Goal: Transaction & Acquisition: Purchase product/service

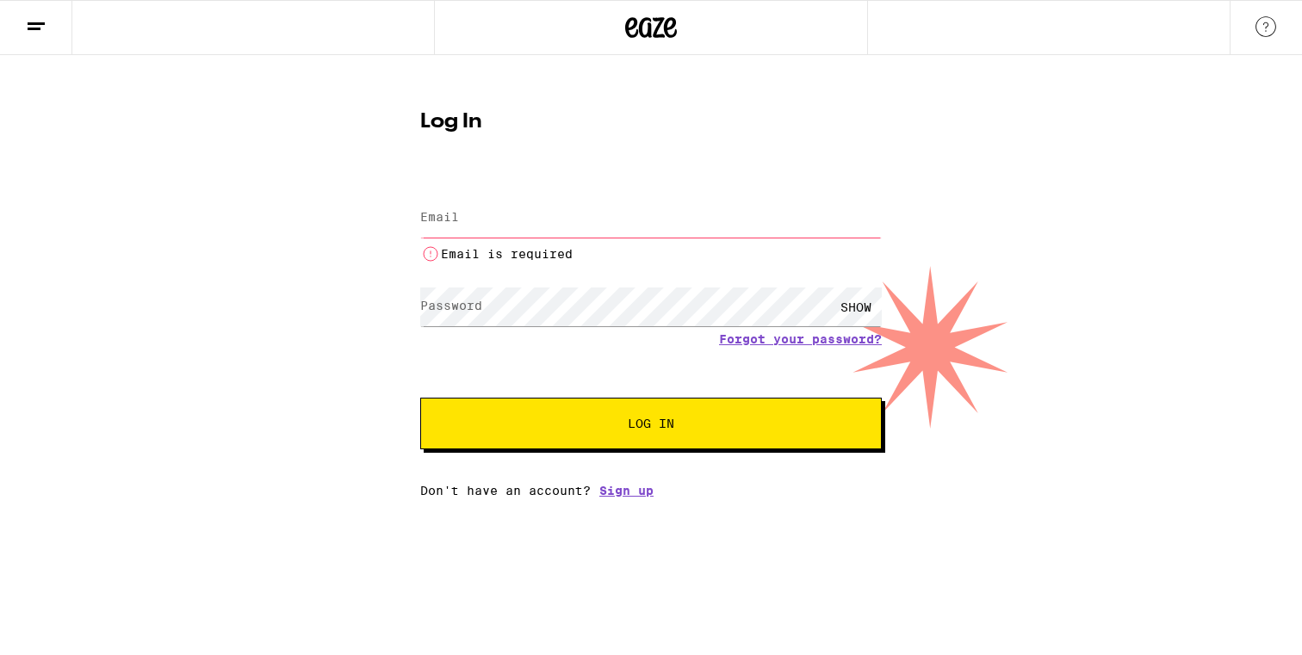
type input "[EMAIL_ADDRESS][DOMAIN_NAME]"
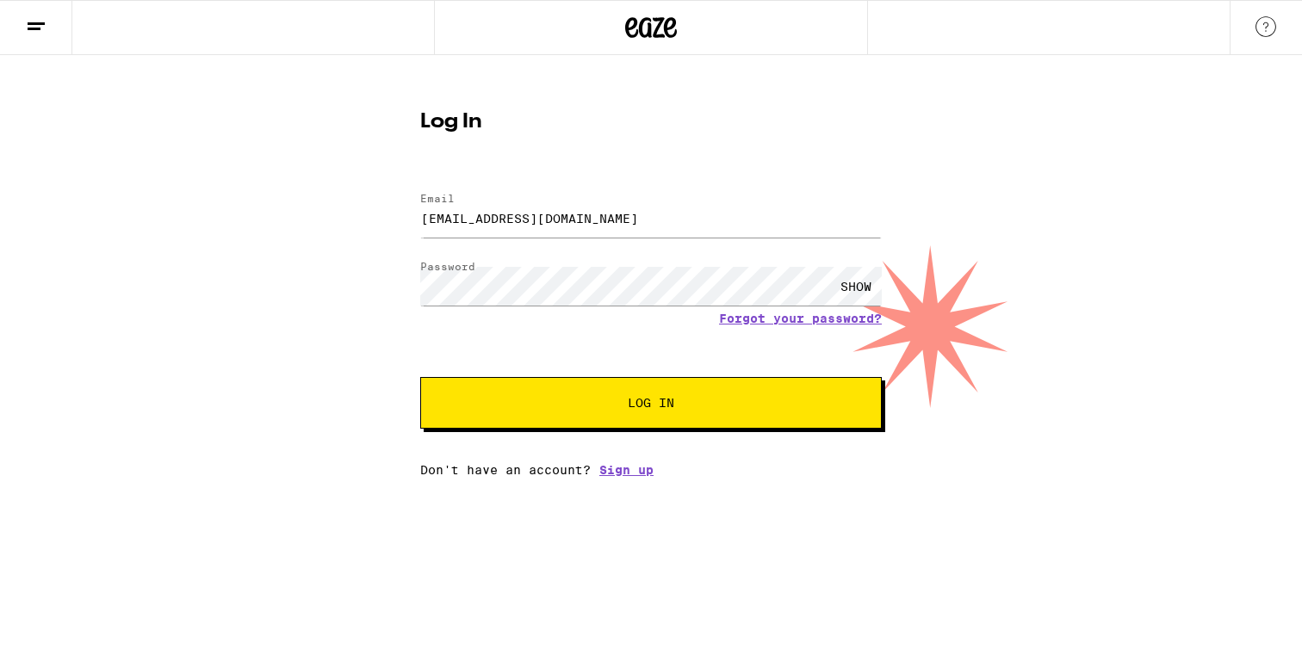
click at [600, 405] on span "Log In" at bounding box center [651, 403] width 322 height 12
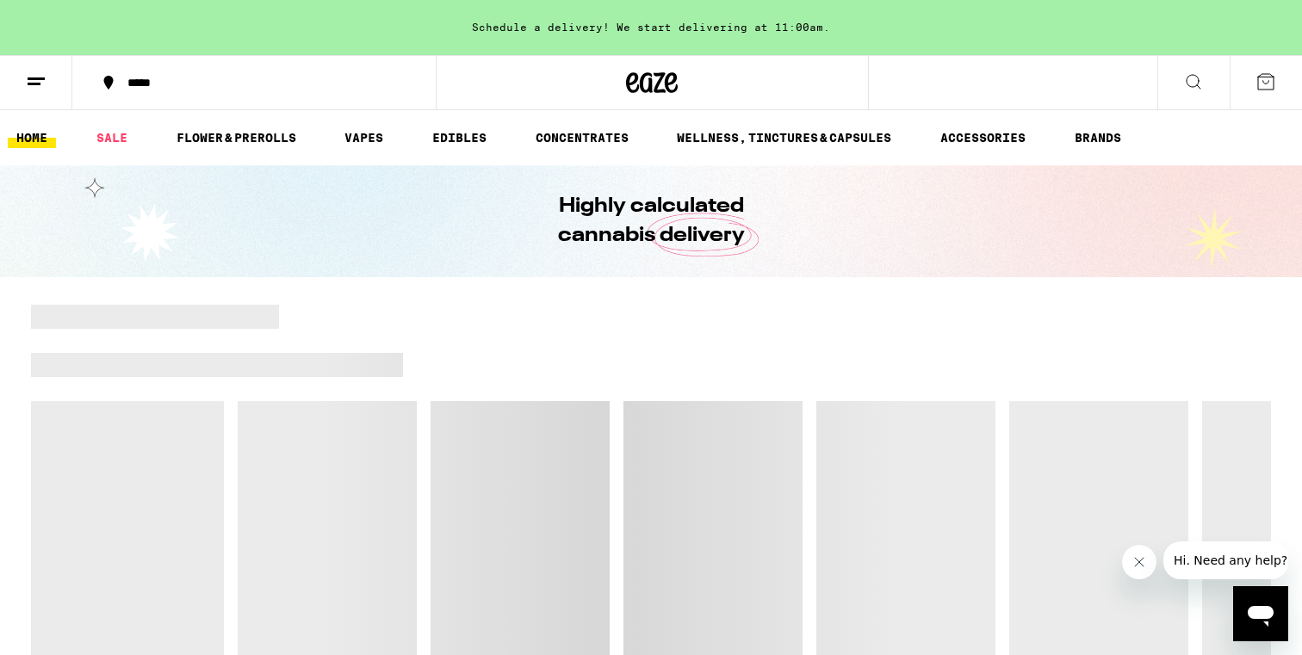
click at [221, 77] on div "*****" at bounding box center [264, 83] width 291 height 12
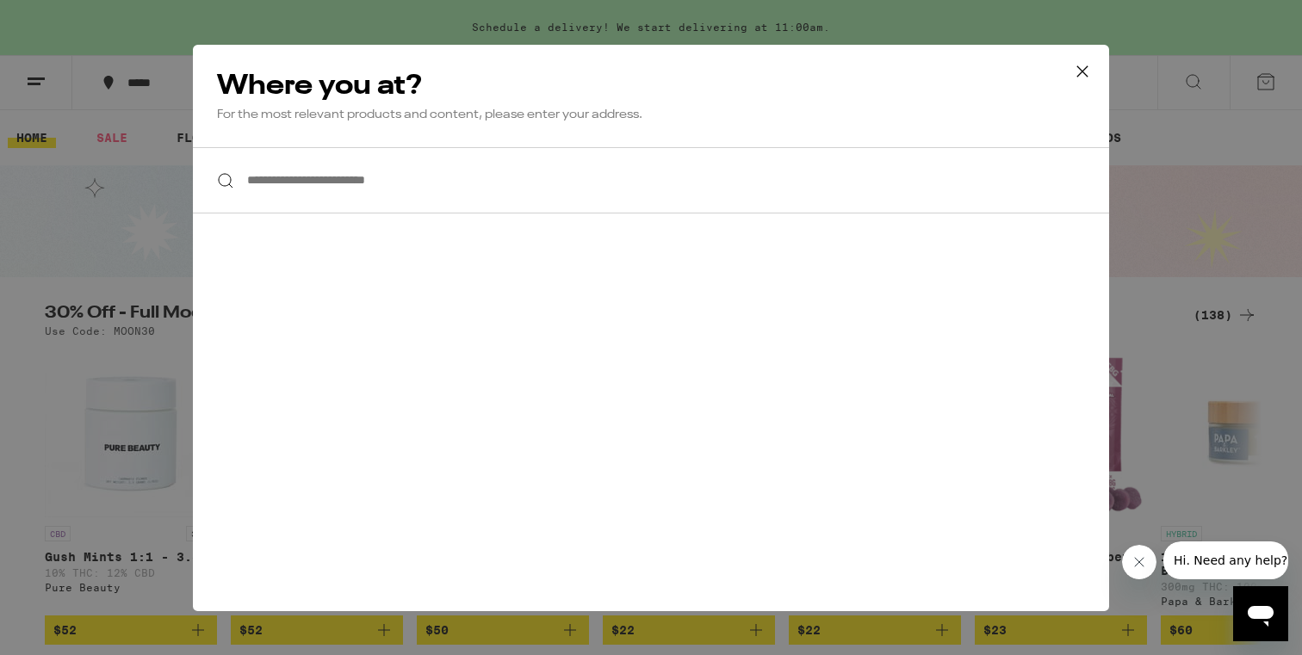
click at [410, 187] on input "**********" at bounding box center [651, 180] width 916 height 66
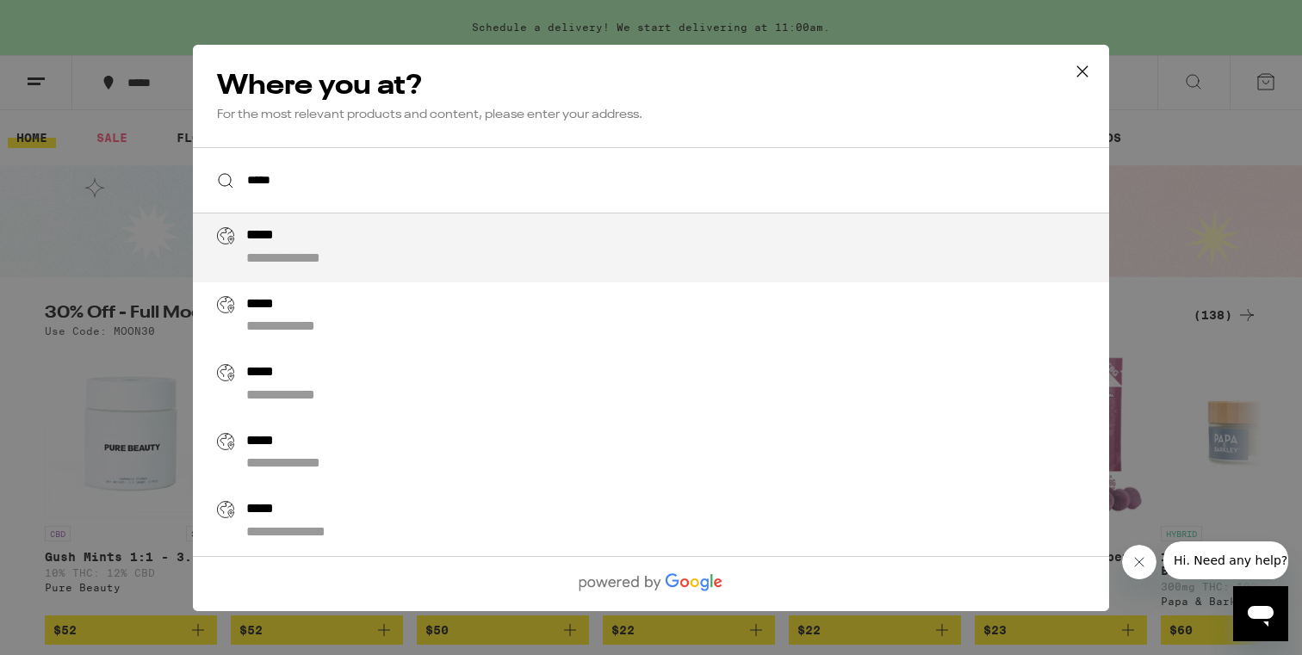
click at [396, 240] on div "**********" at bounding box center [685, 247] width 878 height 41
type input "**********"
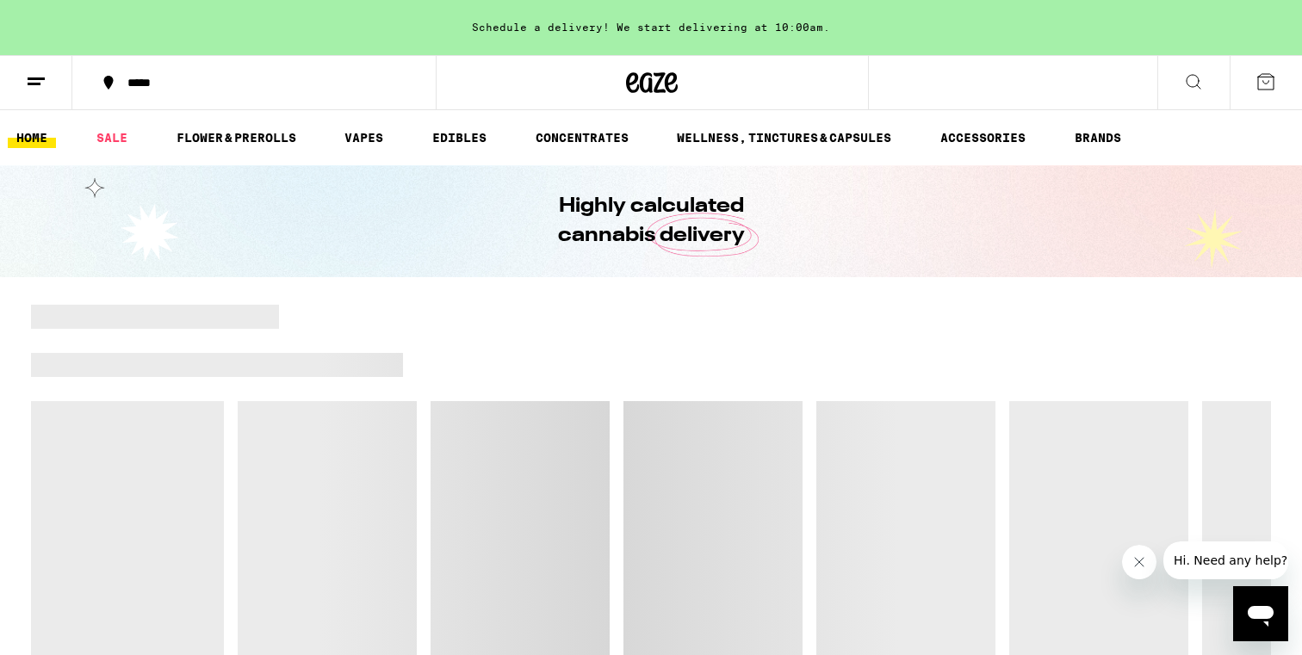
click at [1256, 90] on icon at bounding box center [1266, 81] width 21 height 21
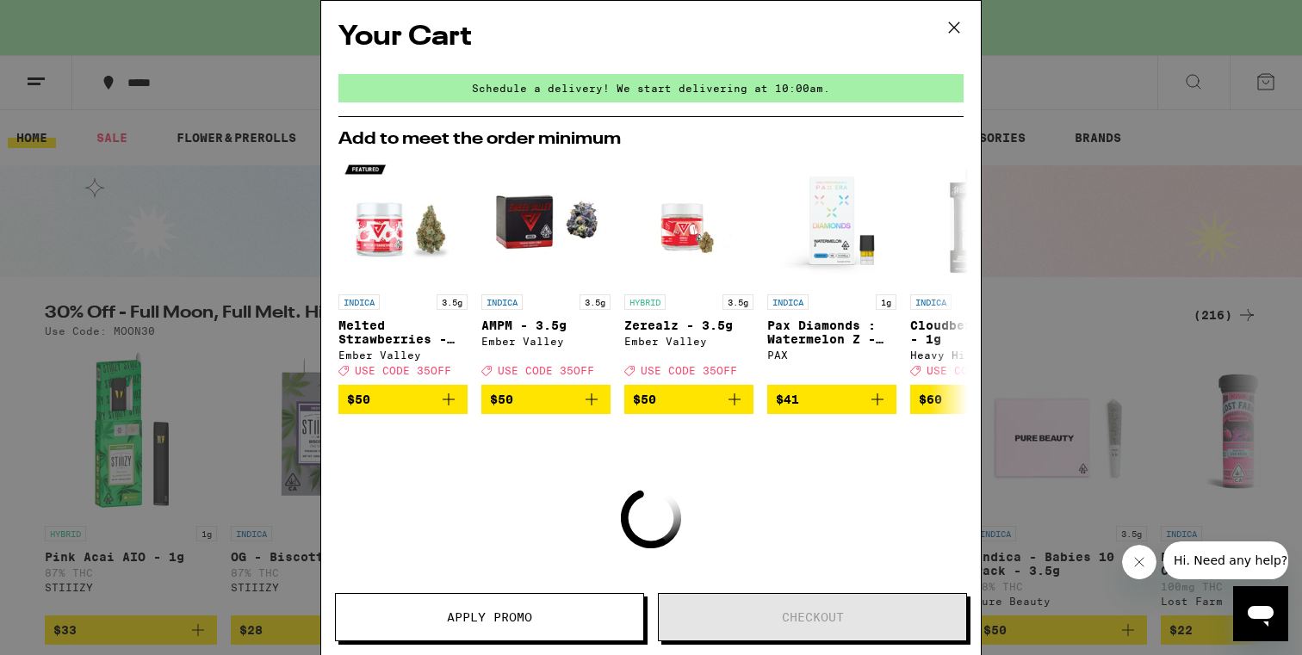
drag, startPoint x: 962, startPoint y: 33, endPoint x: 501, endPoint y: 512, distance: 665.1
click at [501, 512] on div "Your Cart Schedule a delivery! We start delivering at 10:00am. Add to meet the …" at bounding box center [650, 327] width 661 height 655
click at [947, 28] on icon at bounding box center [954, 28] width 26 height 26
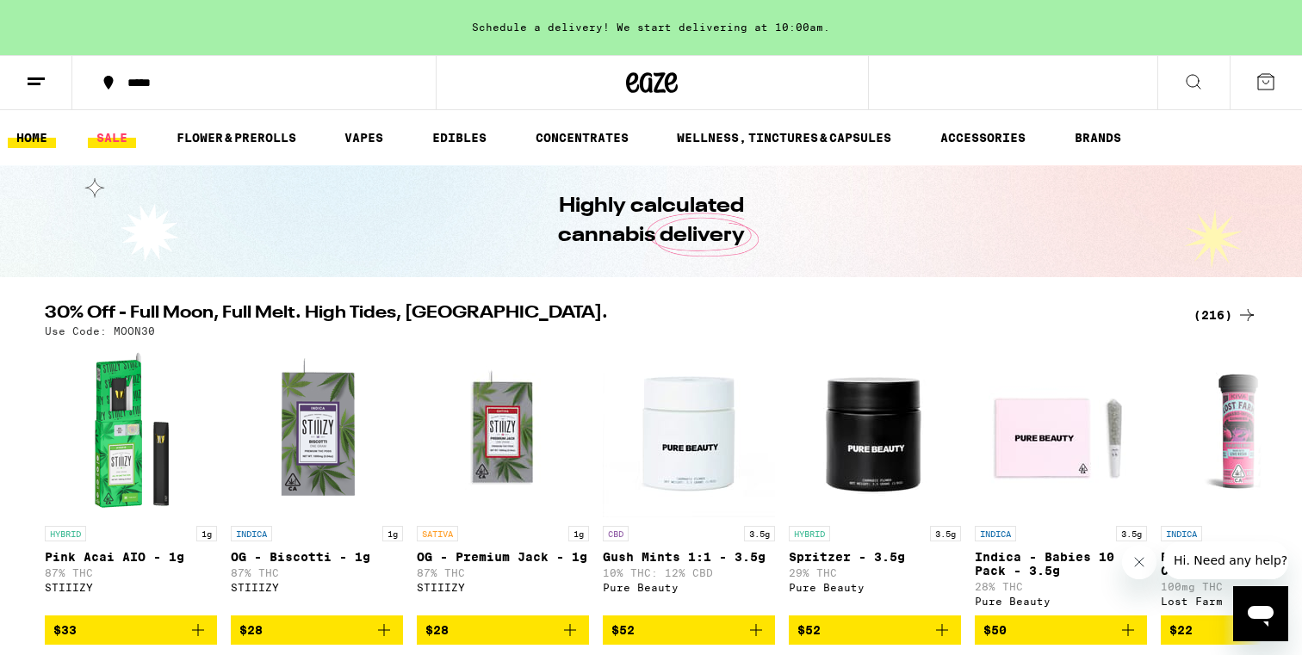
click at [116, 143] on link "SALE" at bounding box center [112, 137] width 48 height 21
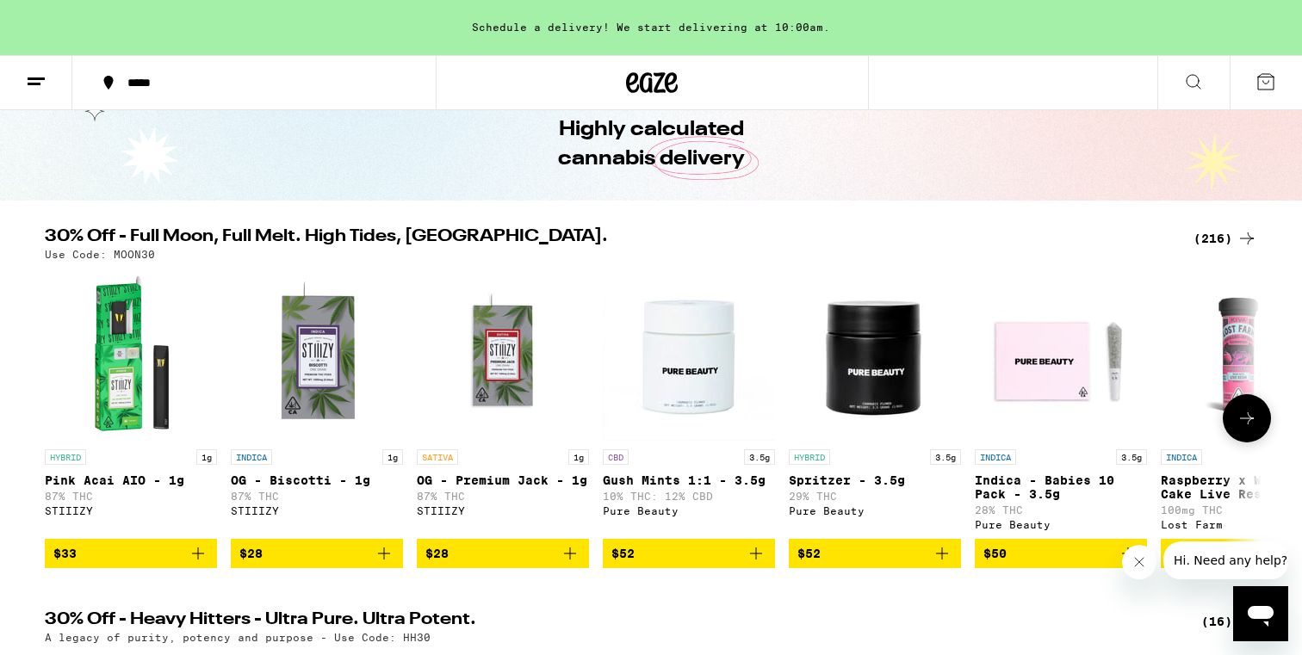
scroll to position [109, 0]
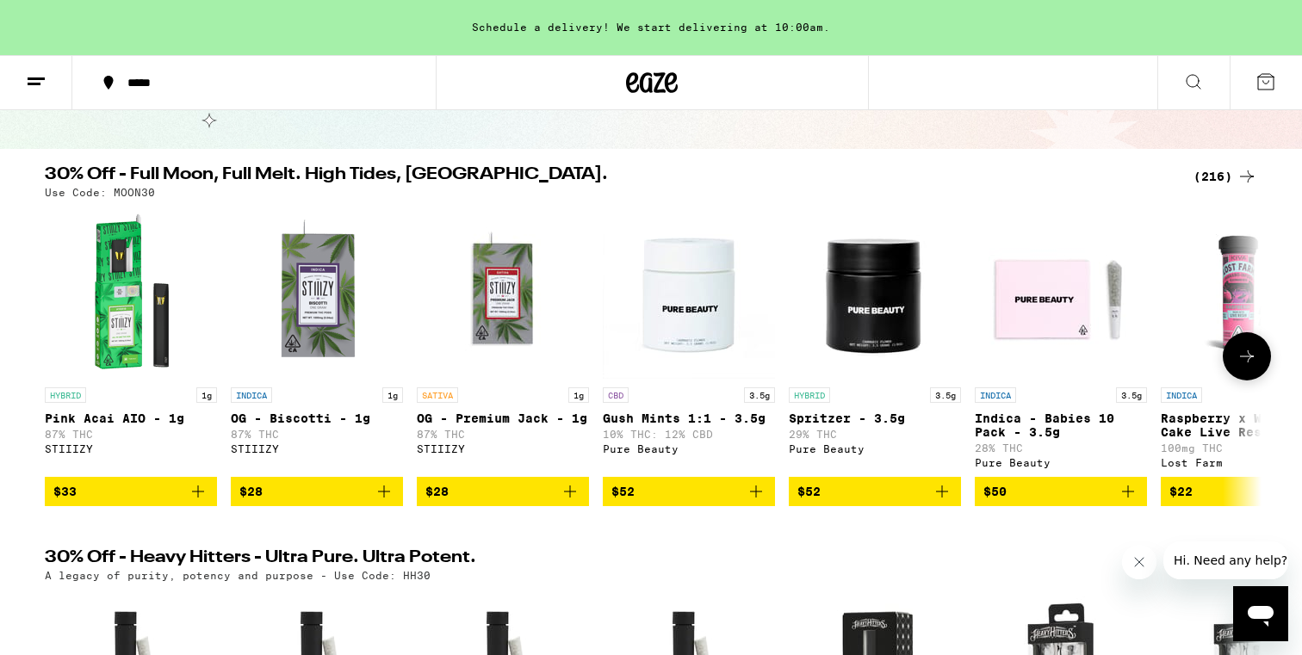
scroll to position [133, 0]
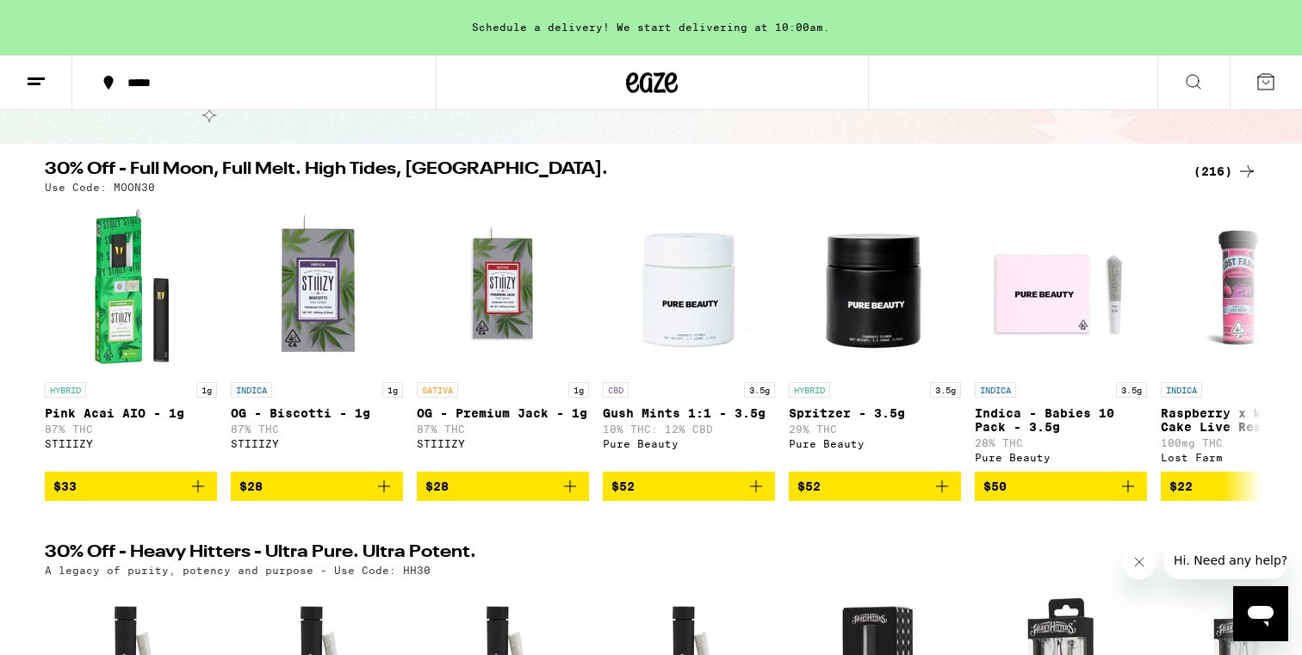
click at [1242, 164] on icon at bounding box center [1247, 171] width 21 height 21
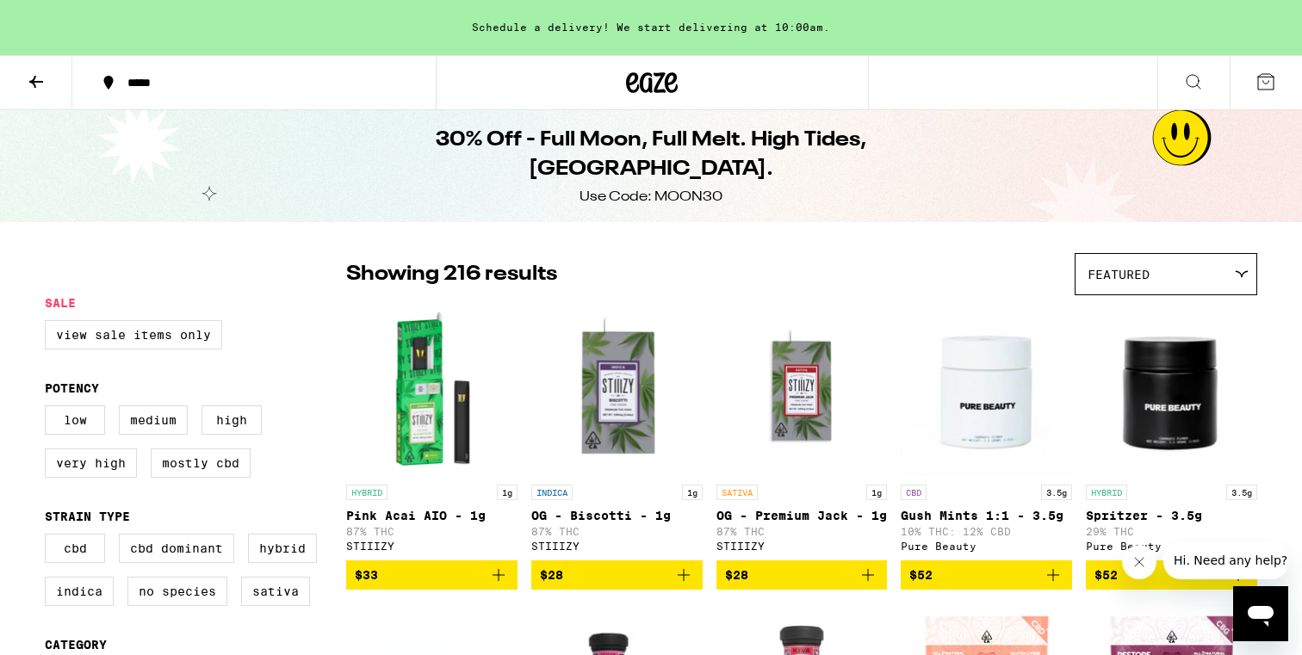
click at [679, 188] on div "Use Code: MOON30" at bounding box center [651, 197] width 143 height 19
copy div "MOON30"
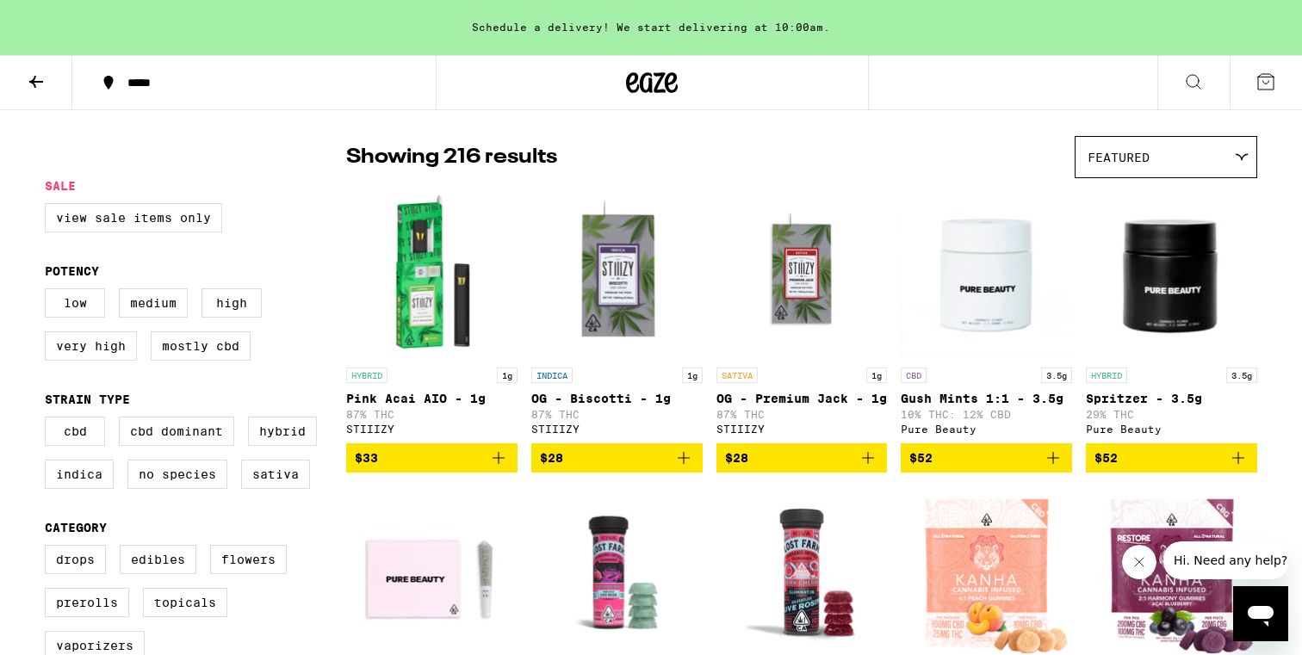
scroll to position [127, 0]
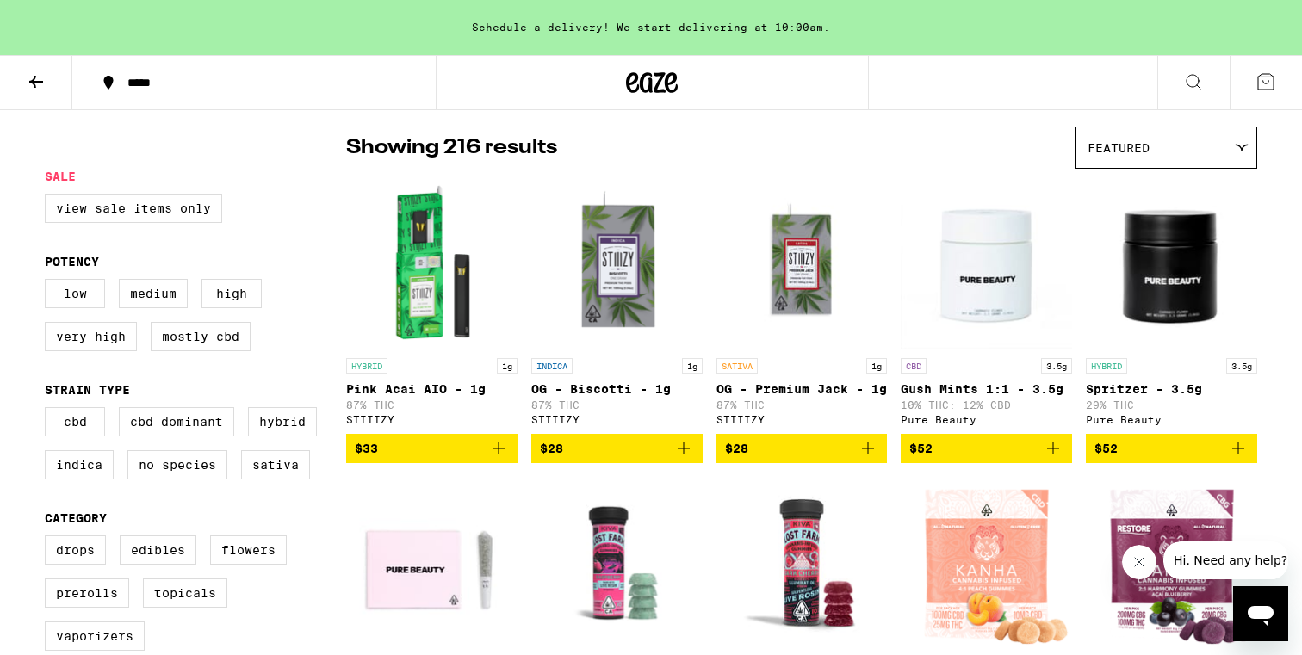
click at [1180, 134] on div "Featured" at bounding box center [1166, 147] width 181 height 40
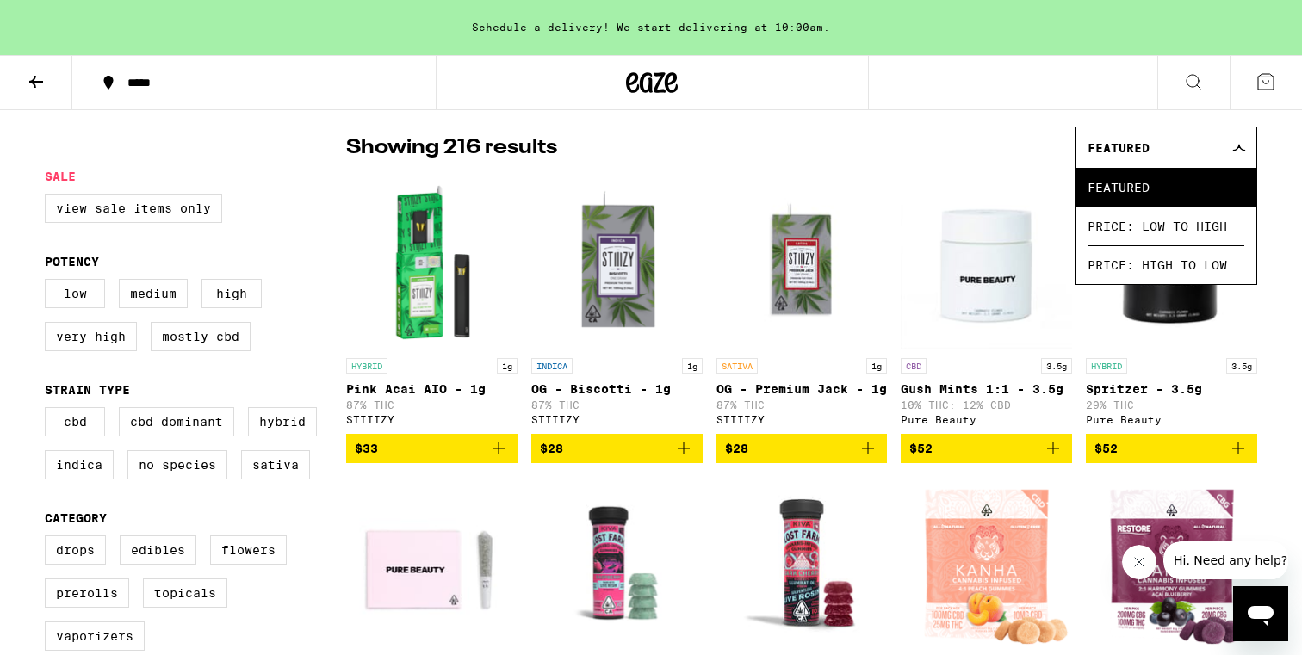
click at [877, 163] on div "Showing 216 results Featured Featured Price: Low to High Price: High to Low" at bounding box center [801, 148] width 911 height 42
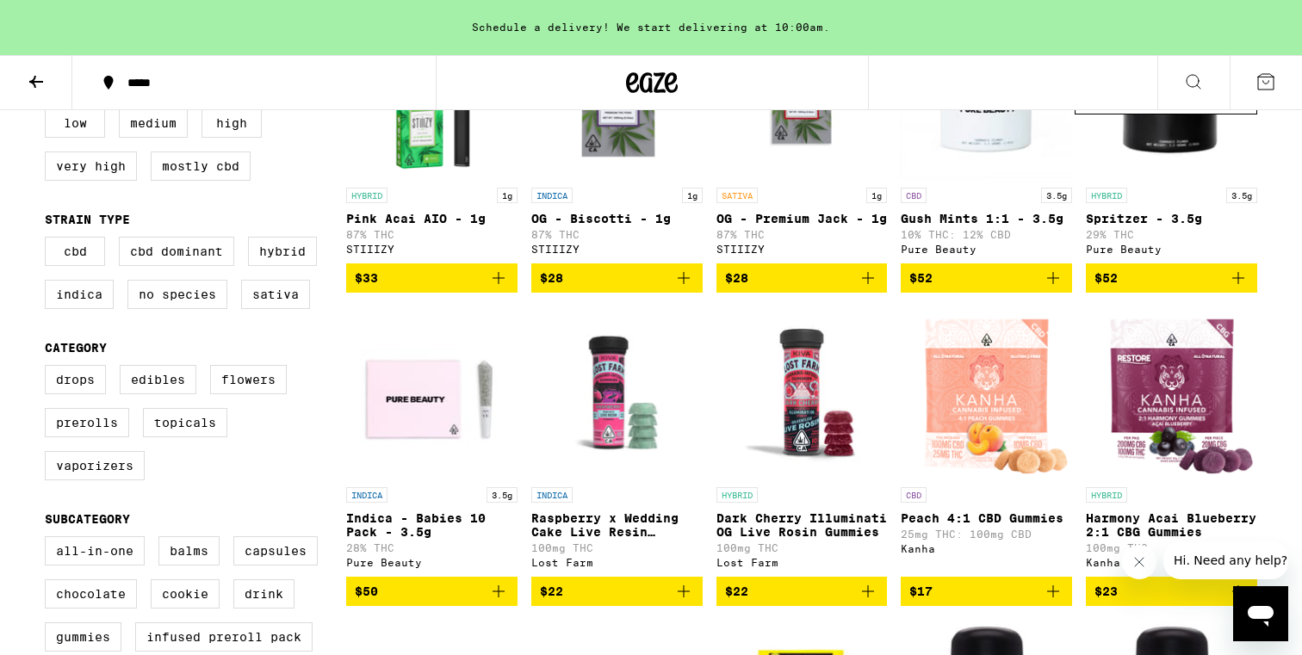
scroll to position [304, 0]
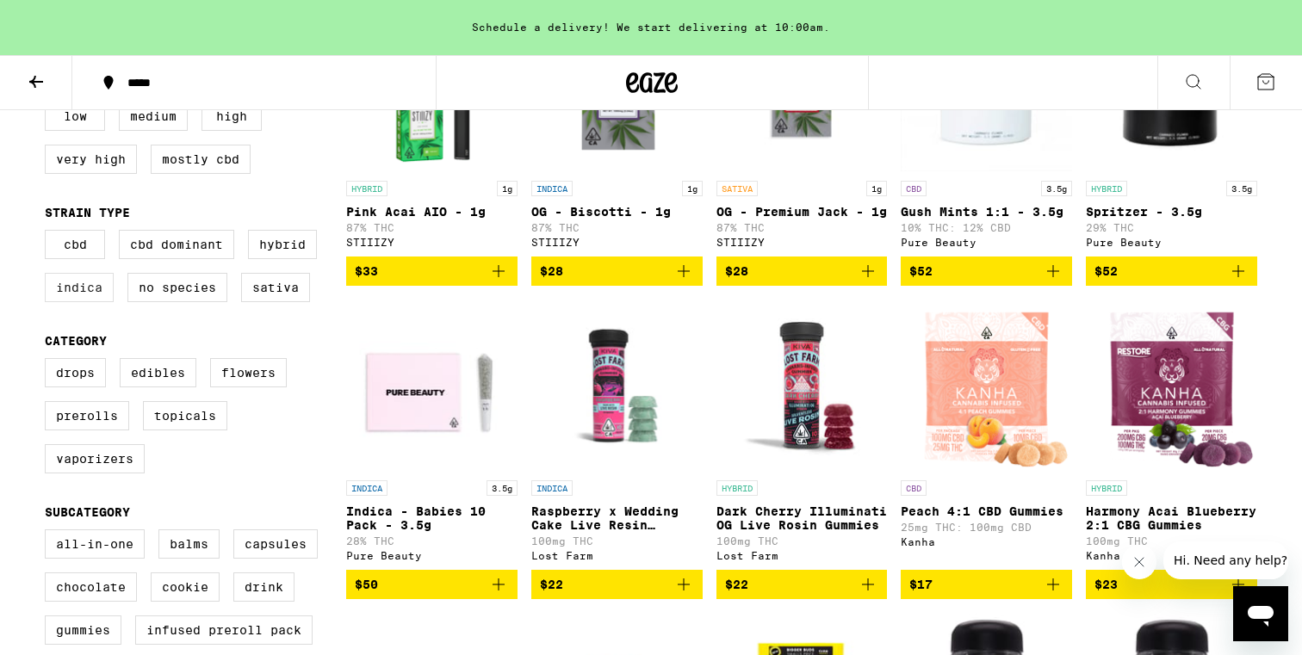
click at [74, 302] on label "Indica" at bounding box center [79, 287] width 69 height 29
click at [49, 233] on input "Indica" at bounding box center [48, 233] width 1 height 1
checkbox input "true"
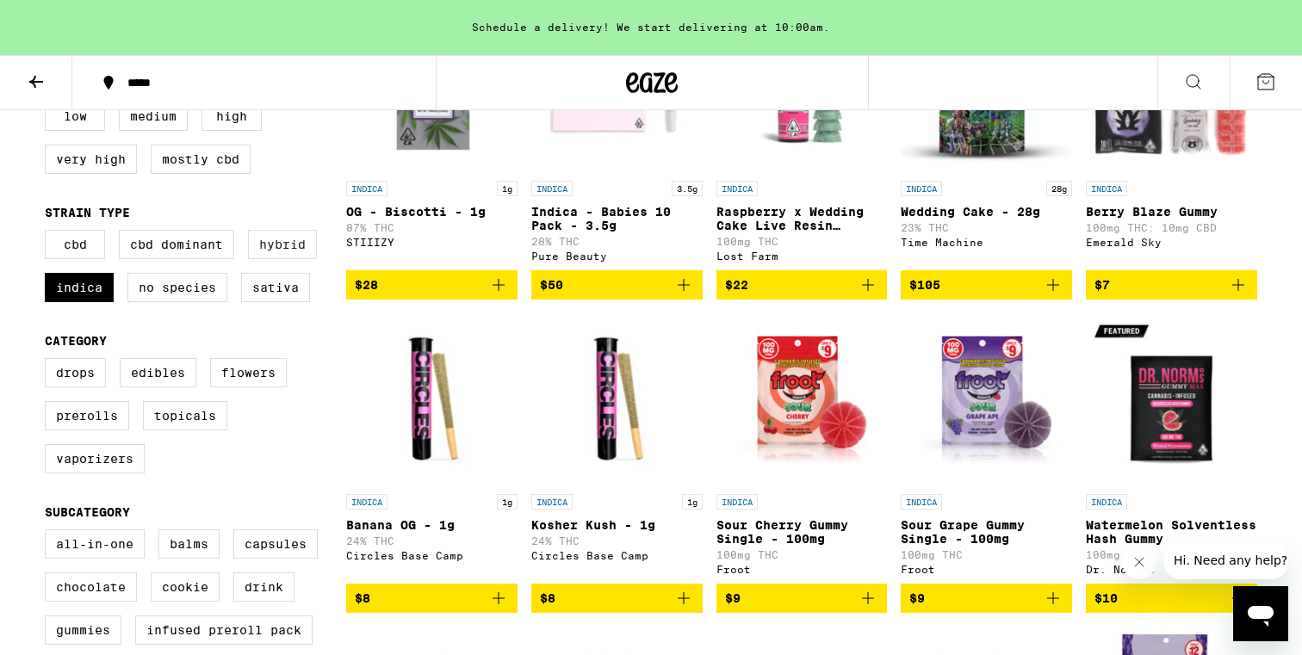
click at [301, 259] on label "Hybrid" at bounding box center [282, 244] width 69 height 29
click at [49, 233] on input "Hybrid" at bounding box center [48, 233] width 1 height 1
checkbox input "true"
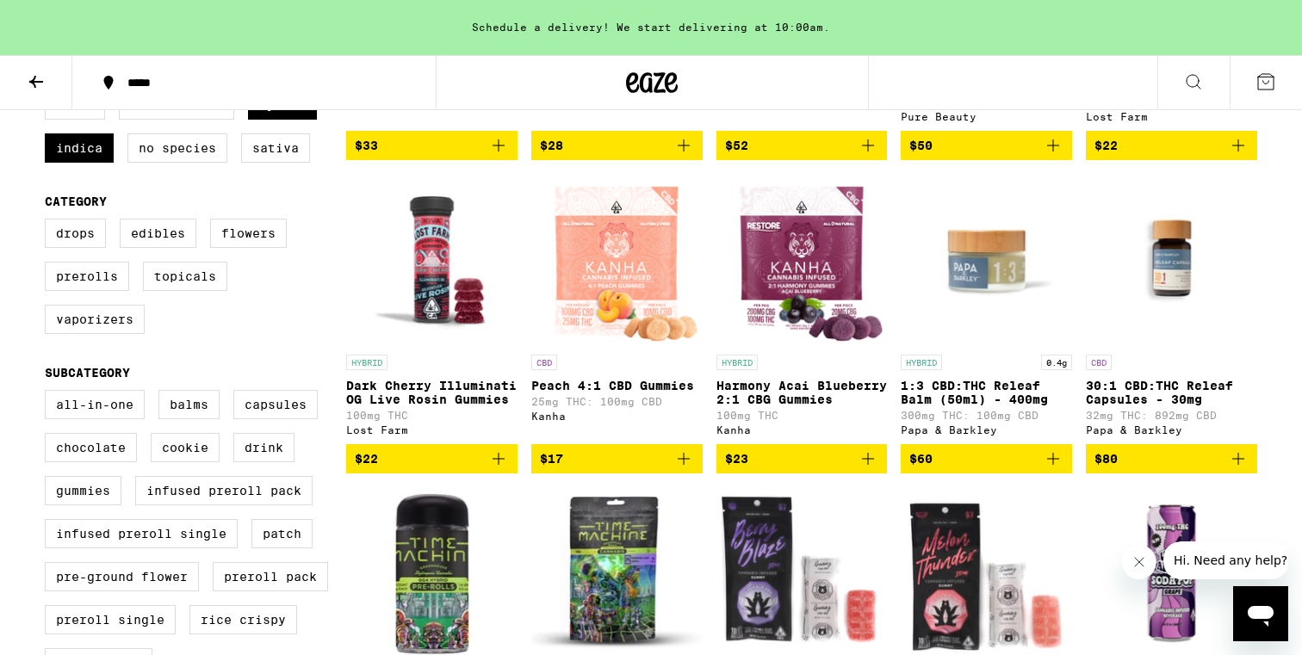
scroll to position [465, 0]
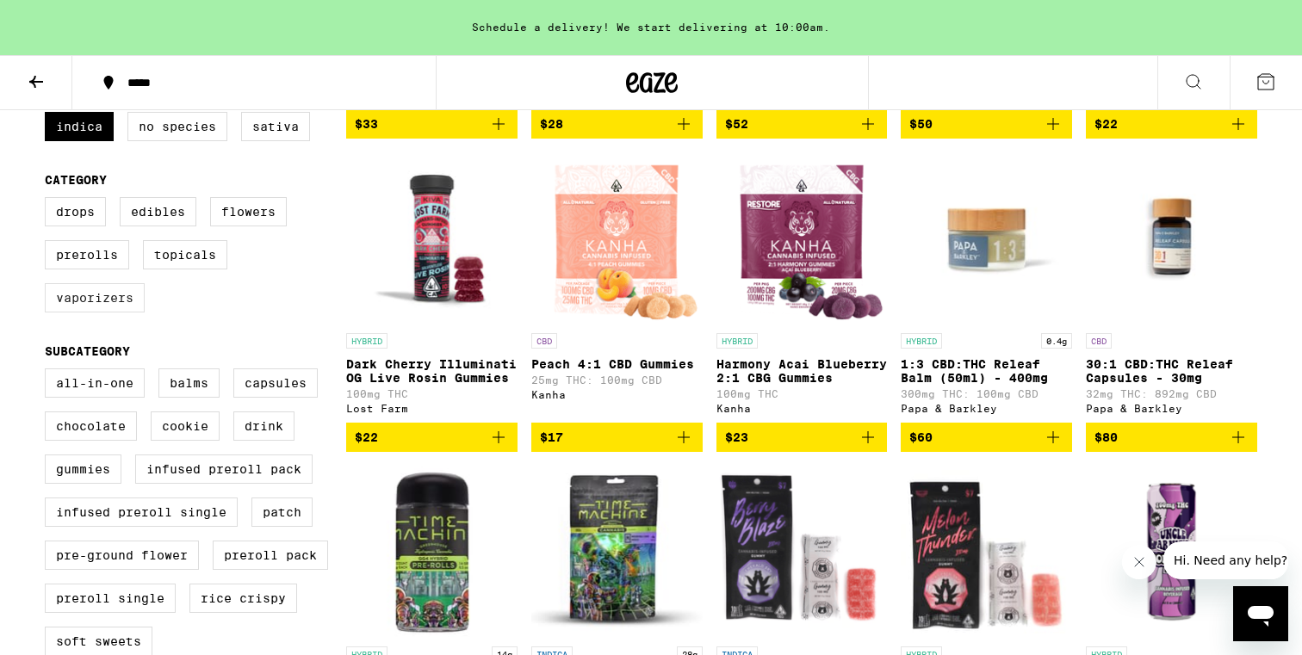
click at [101, 313] on label "Vaporizers" at bounding box center [95, 297] width 100 height 29
click at [49, 201] on input "Vaporizers" at bounding box center [48, 200] width 1 height 1
checkbox input "true"
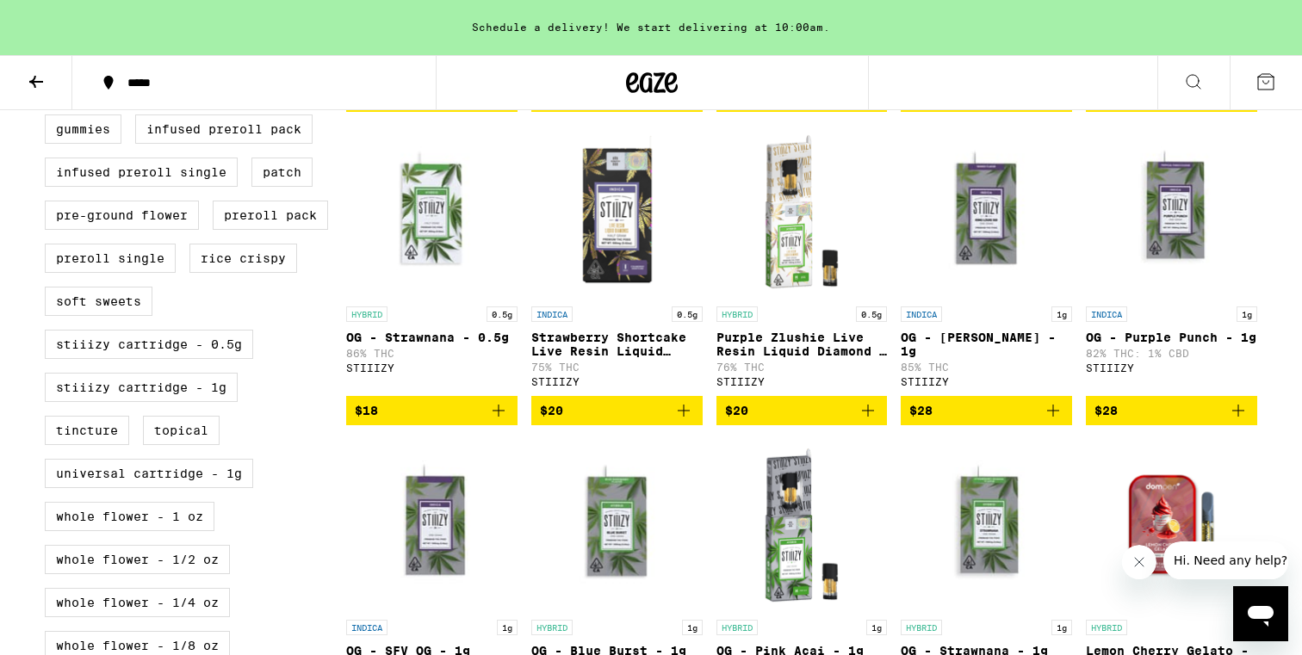
scroll to position [803, 0]
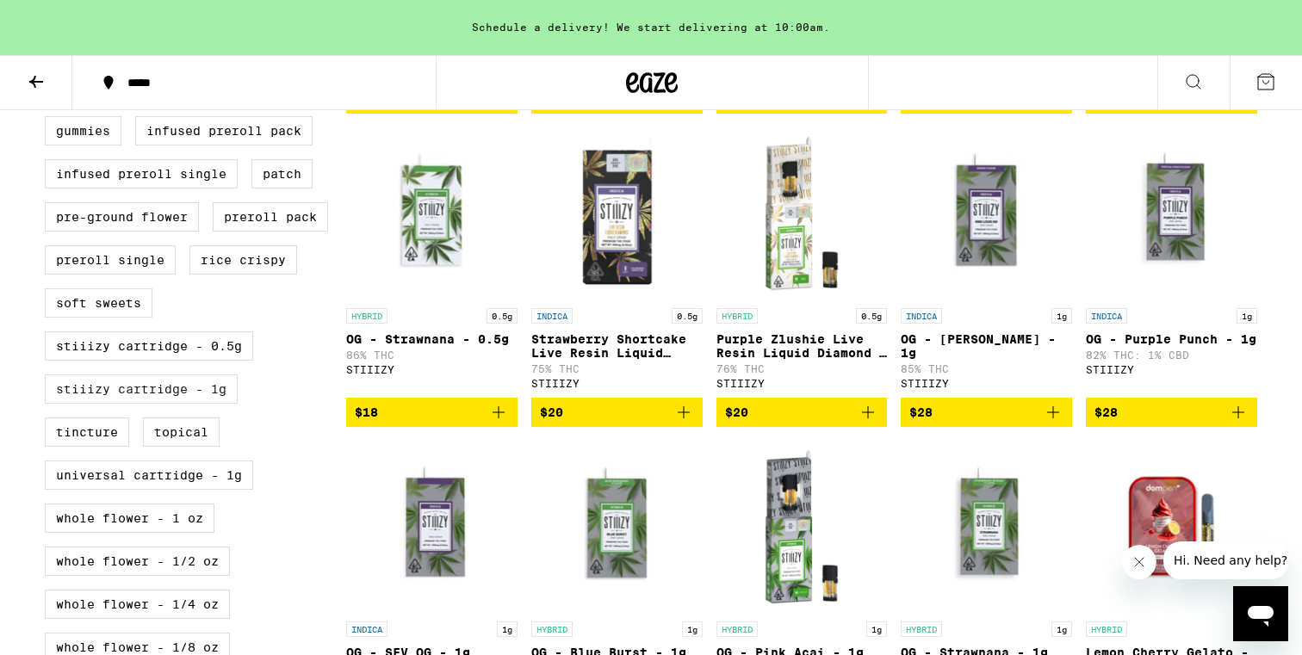
click at [195, 404] on label "STIIIZY Cartridge - 1g" at bounding box center [141, 389] width 193 height 29
click at [49, 34] on input "STIIIZY Cartridge - 1g" at bounding box center [48, 33] width 1 height 1
checkbox input "true"
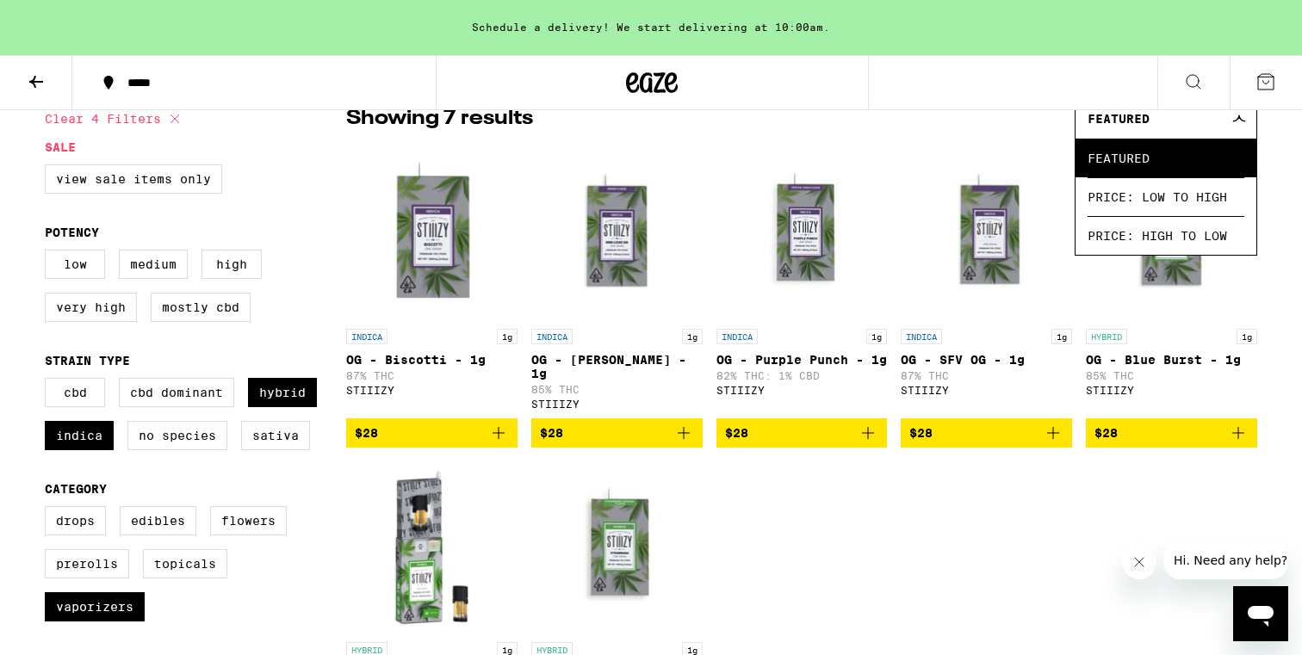
scroll to position [135, 0]
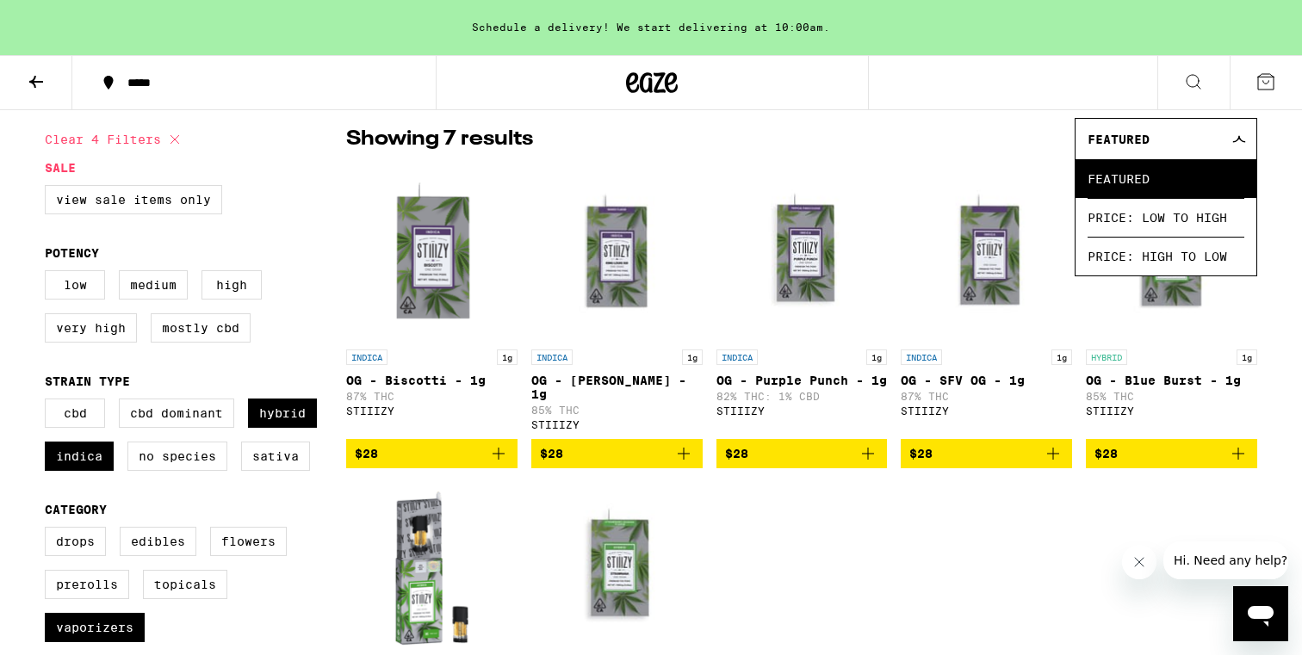
click at [784, 573] on div "INDICA 1g OG - Biscotti - 1g 87% THC STIIIZY $28 INDICA 1g OG - [PERSON_NAME] X…" at bounding box center [801, 468] width 911 height 599
click at [385, 461] on span "$28" at bounding box center [432, 453] width 154 height 21
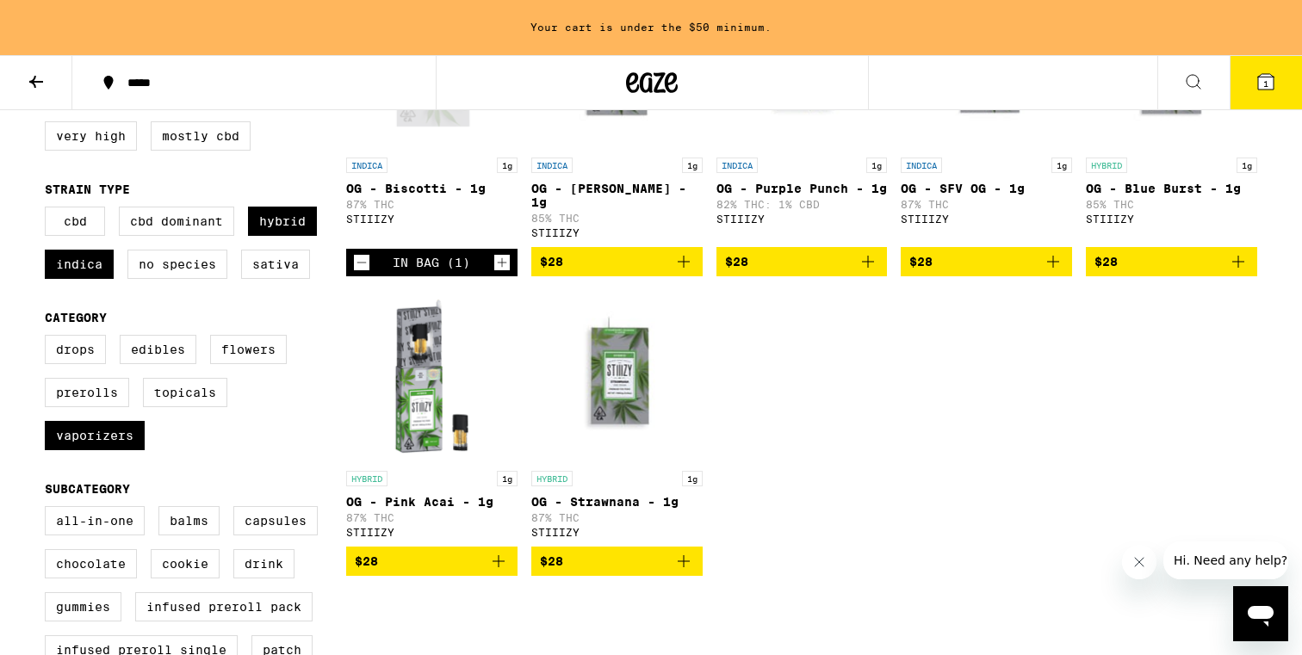
scroll to position [328, 0]
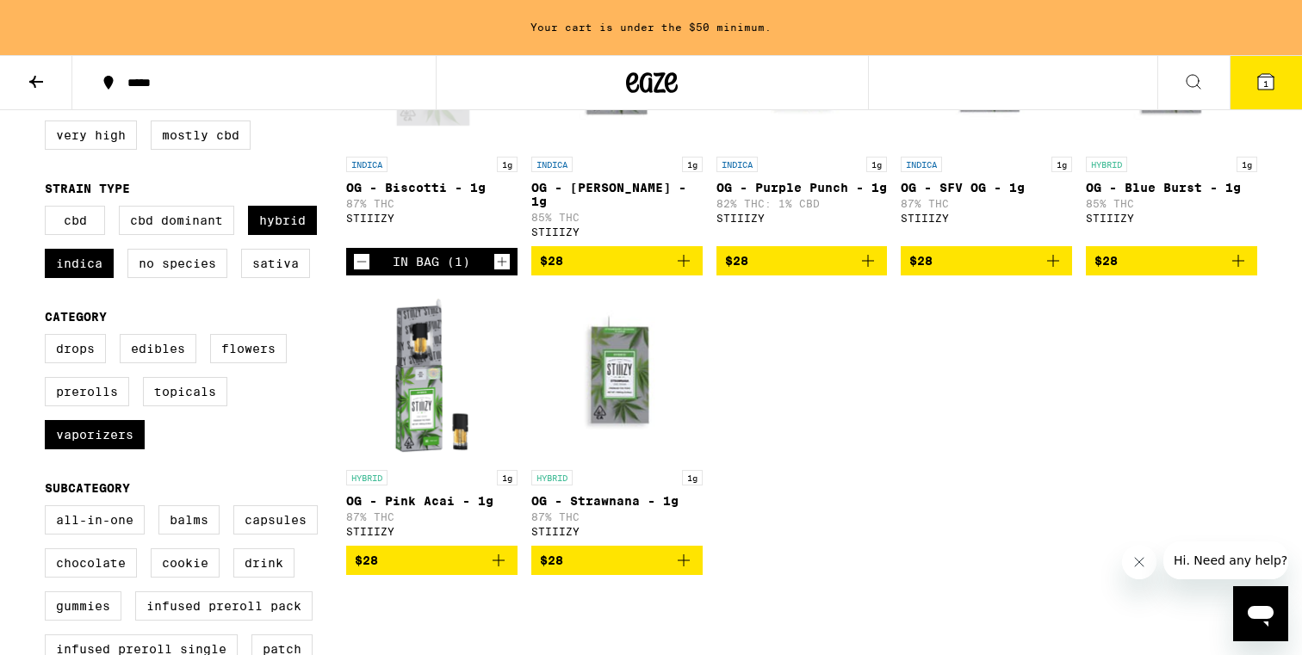
click at [404, 571] on span "$28" at bounding box center [432, 560] width 154 height 21
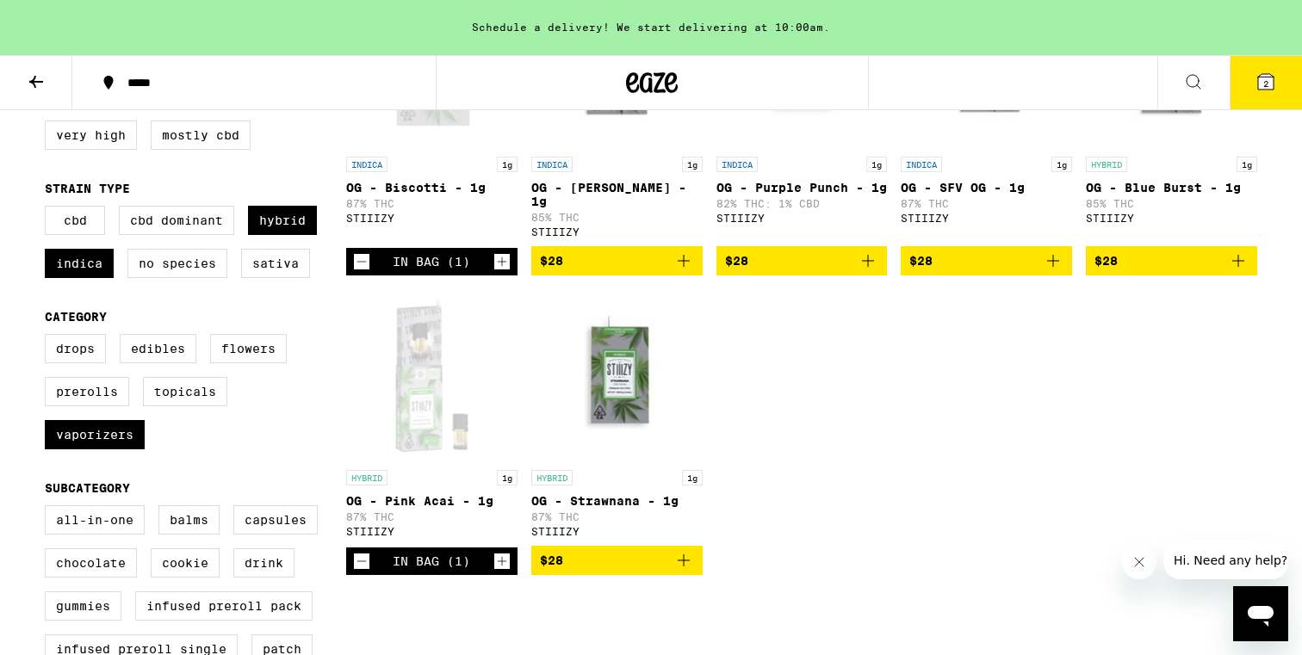
click at [1258, 88] on icon at bounding box center [1266, 82] width 16 height 16
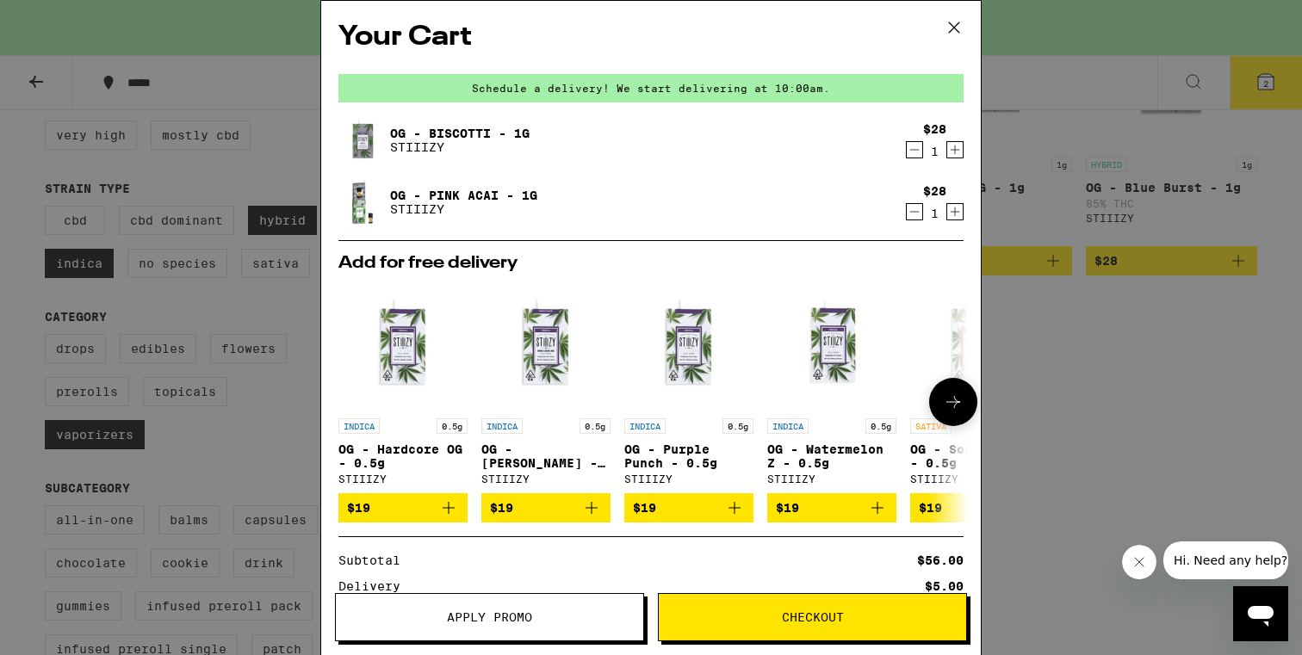
scroll to position [181, 0]
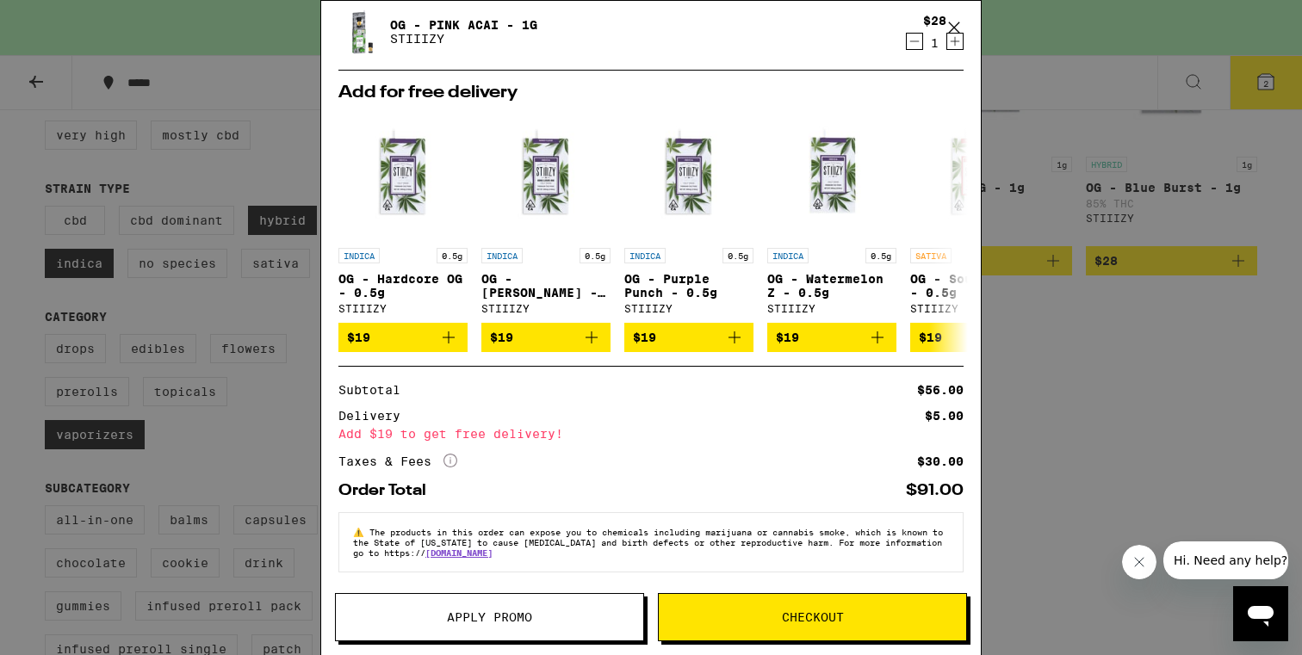
click at [500, 618] on span "Apply Promo" at bounding box center [489, 617] width 85 height 12
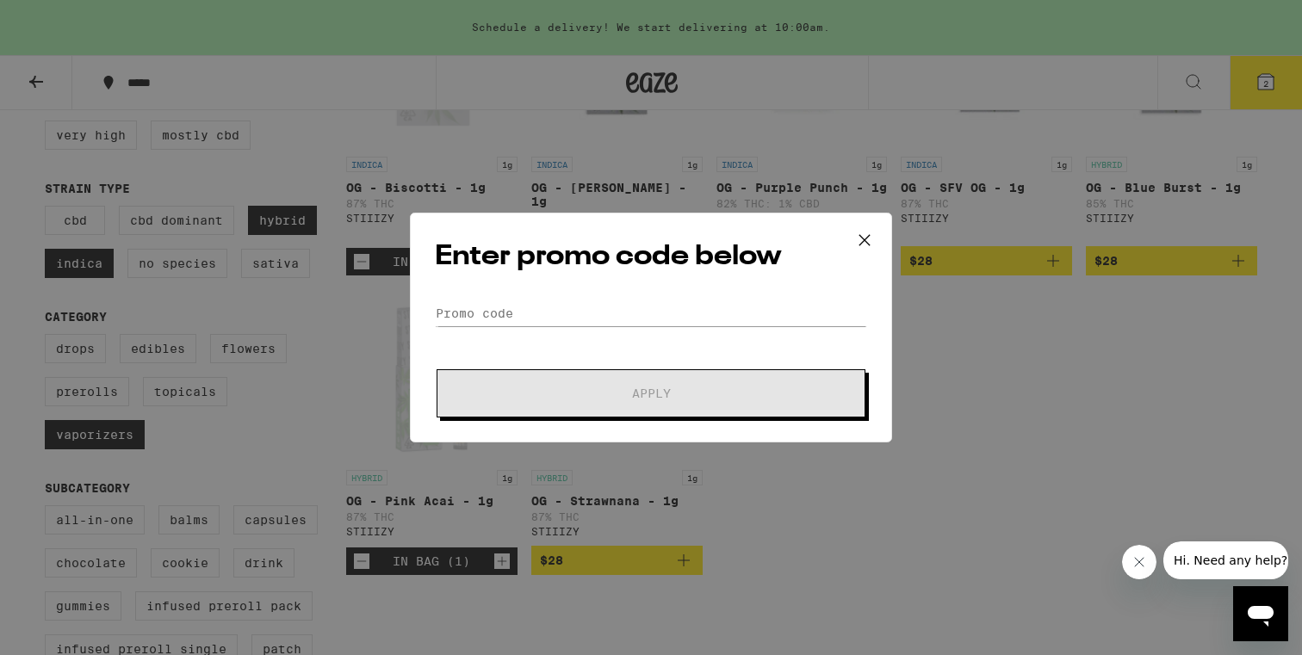
click at [495, 295] on div "Enter promo code below Promo Code Apply" at bounding box center [651, 328] width 482 height 230
click at [495, 301] on input "Promo Code" at bounding box center [651, 314] width 432 height 26
paste input "MOON30"
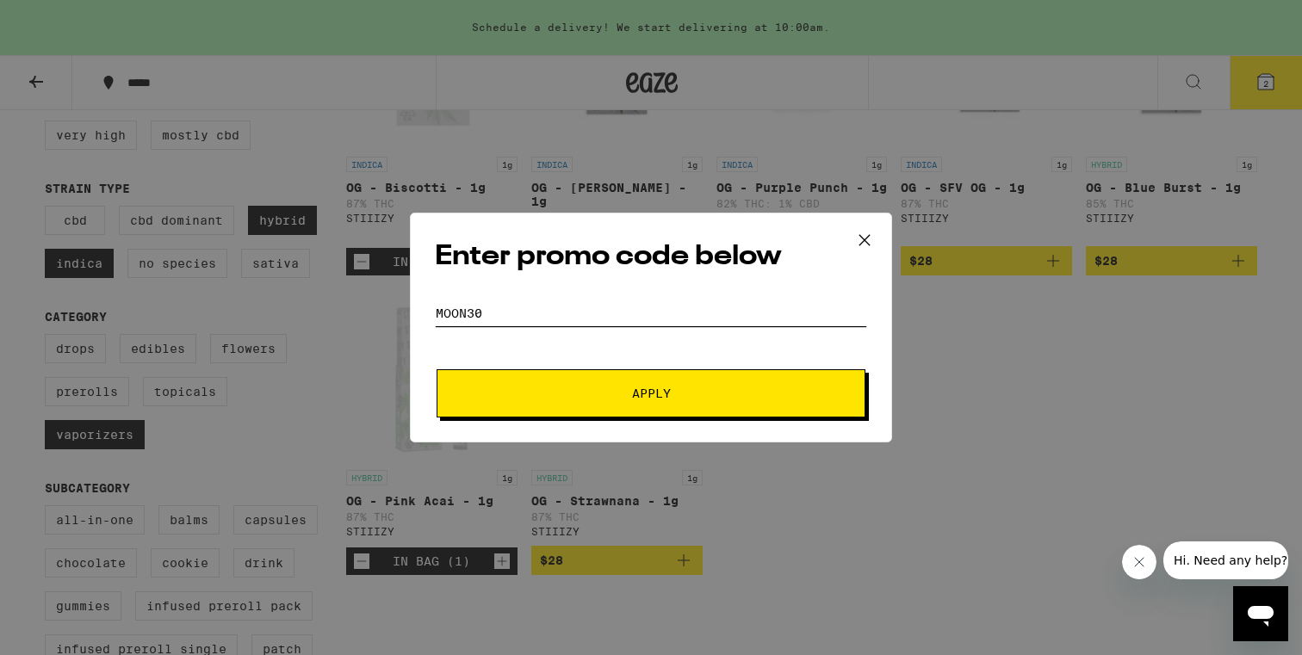
type input "MOON30"
click at [546, 390] on span "Apply" at bounding box center [651, 394] width 310 height 12
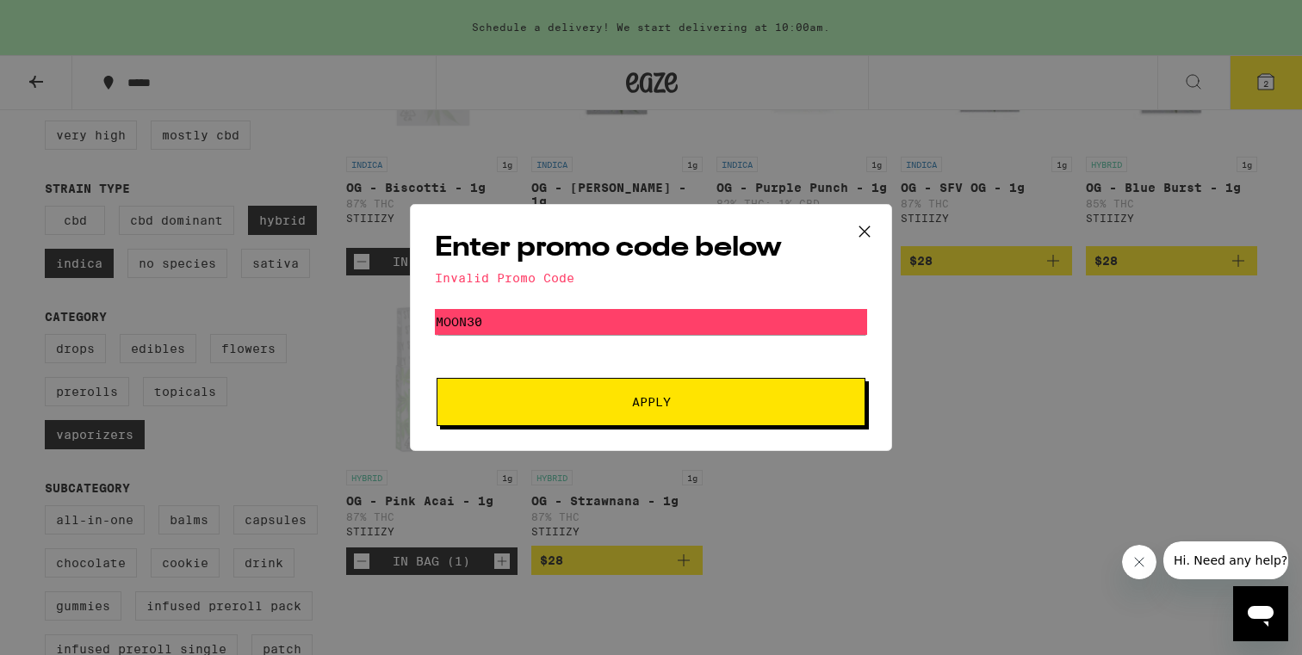
click at [865, 226] on icon at bounding box center [865, 232] width 26 height 26
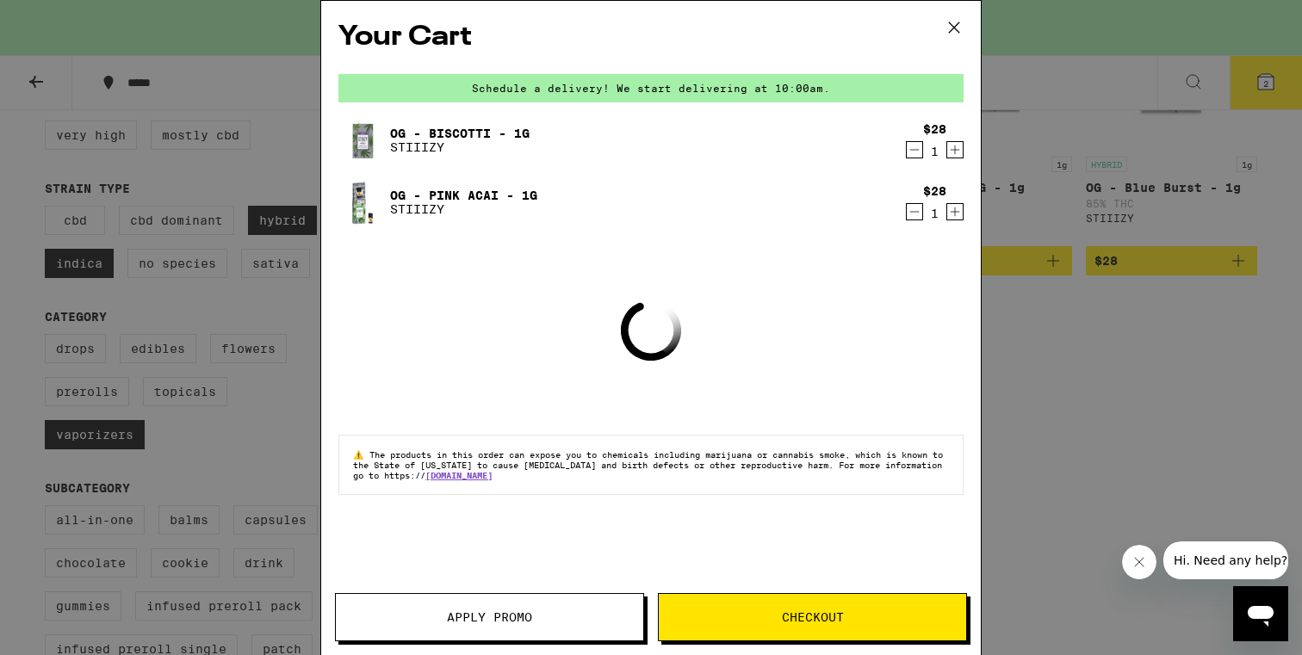
click at [958, 30] on icon at bounding box center [954, 28] width 26 height 26
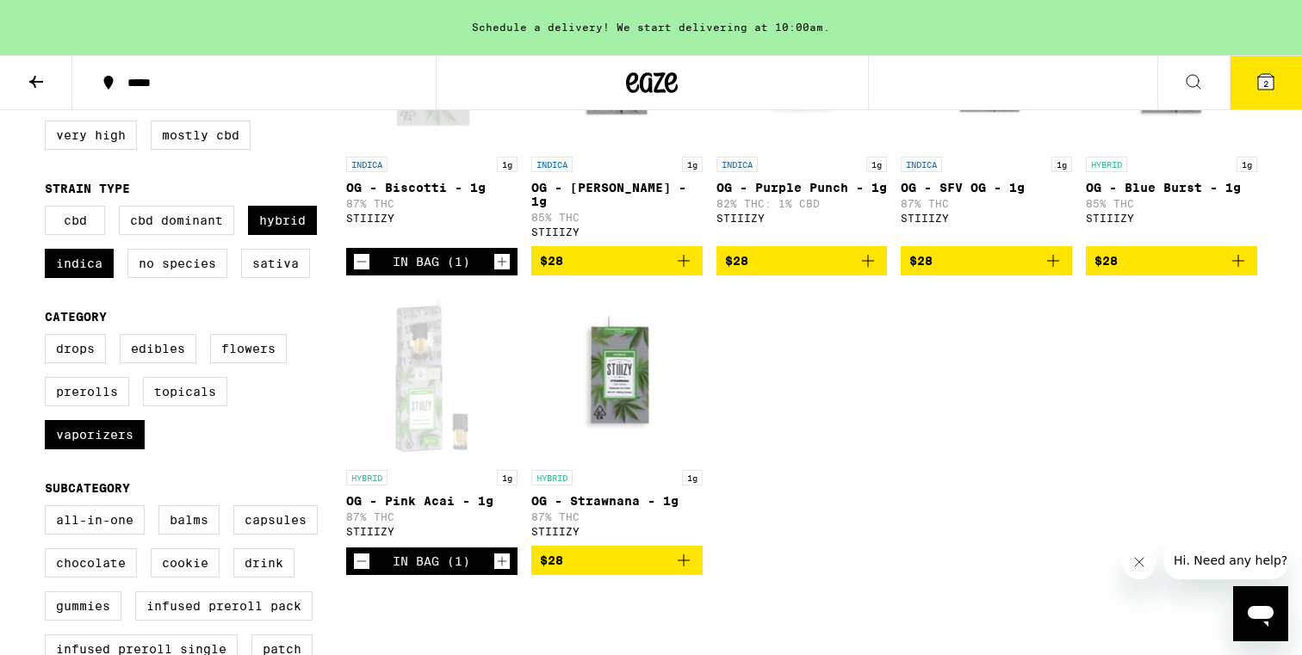
click at [33, 82] on icon at bounding box center [36, 82] width 14 height 12
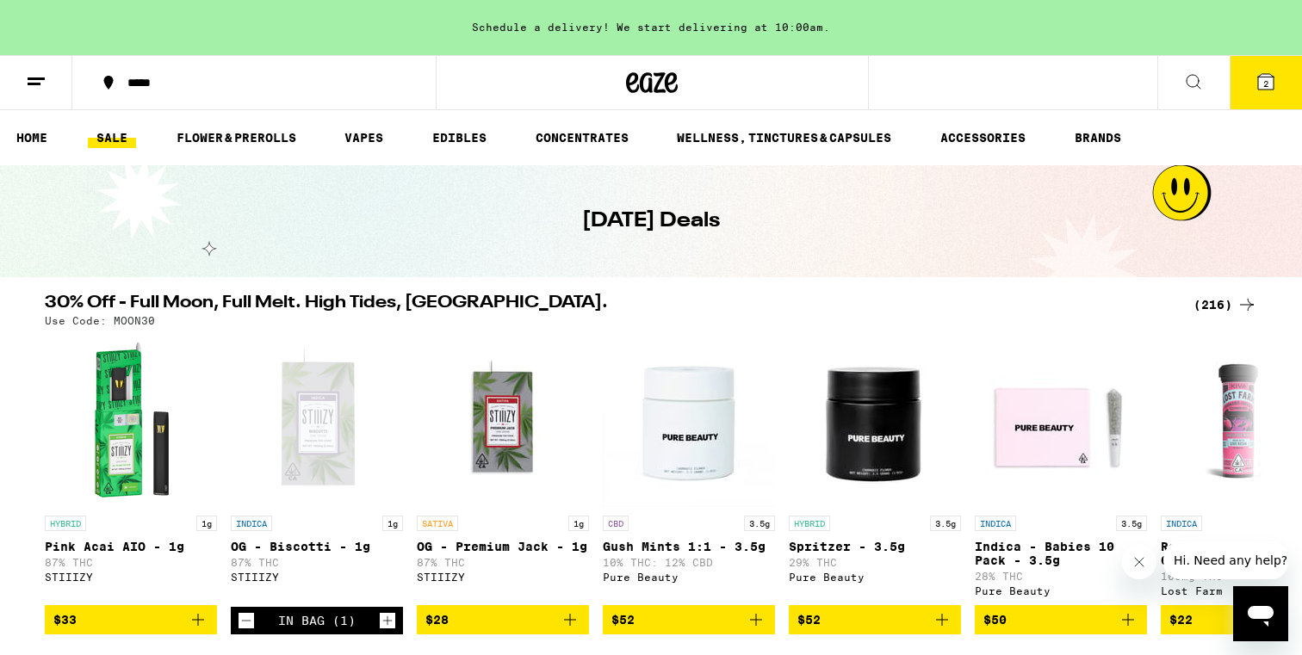
click at [40, 78] on line at bounding box center [36, 78] width 17 height 0
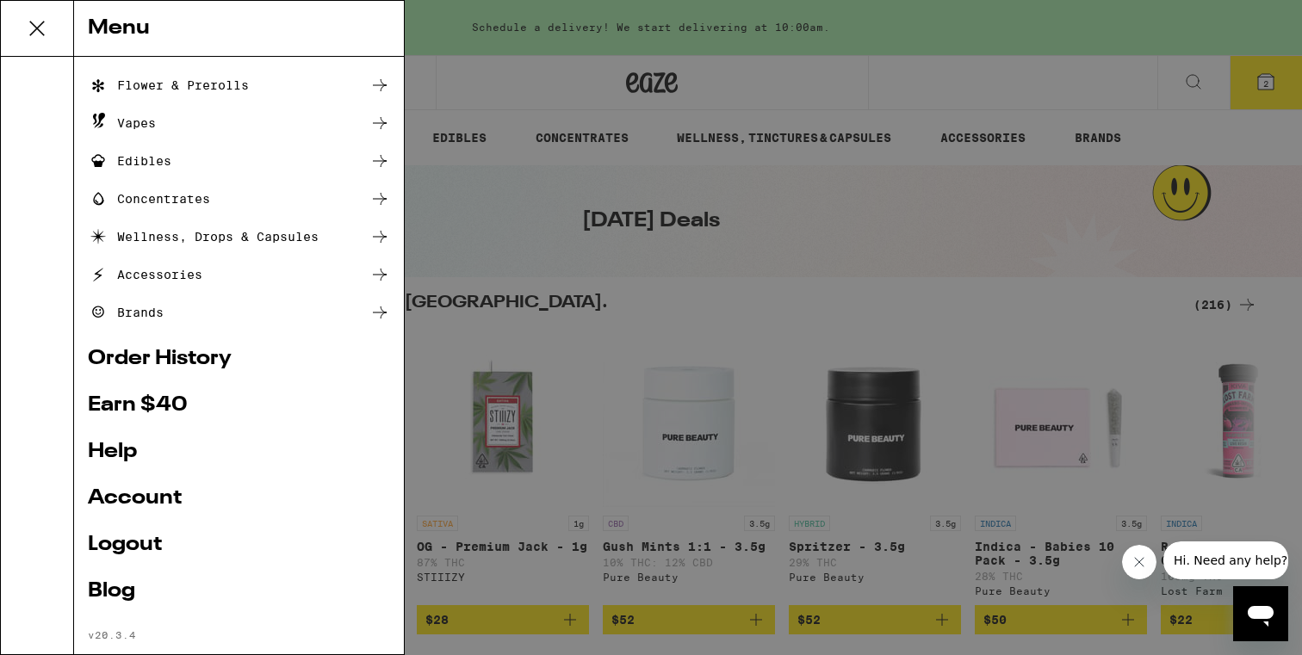
scroll to position [136, 0]
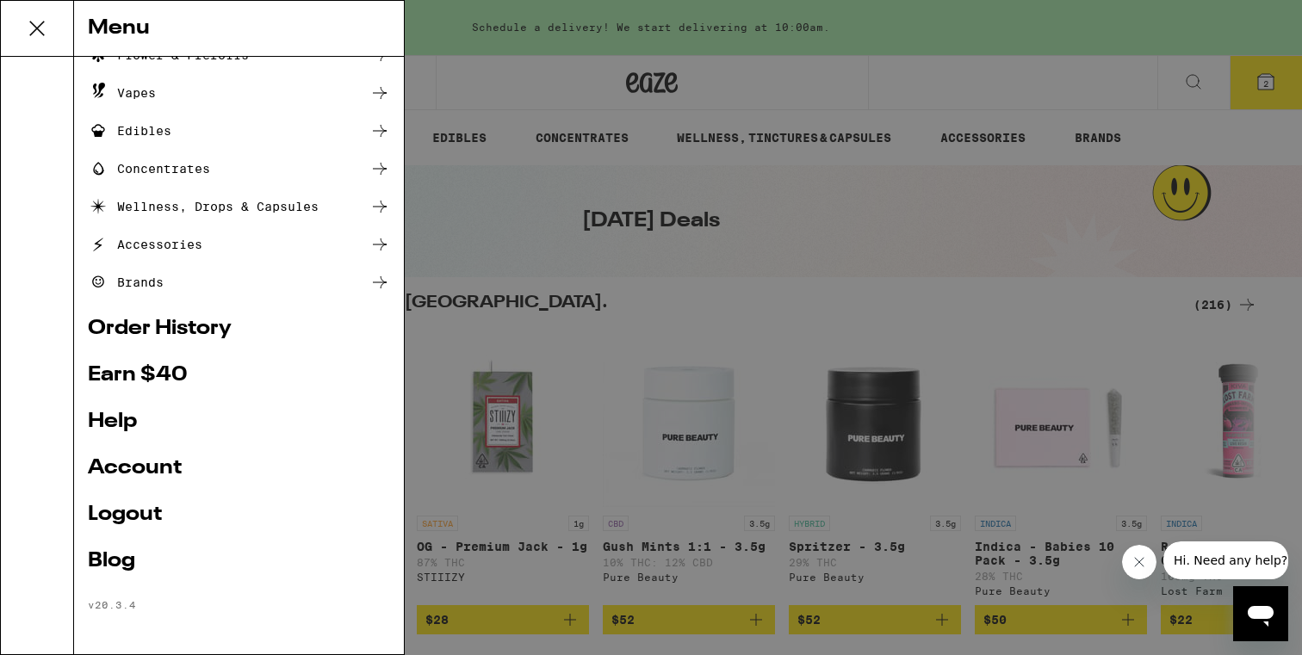
click at [156, 376] on link "Earn $ 40" at bounding box center [239, 375] width 302 height 21
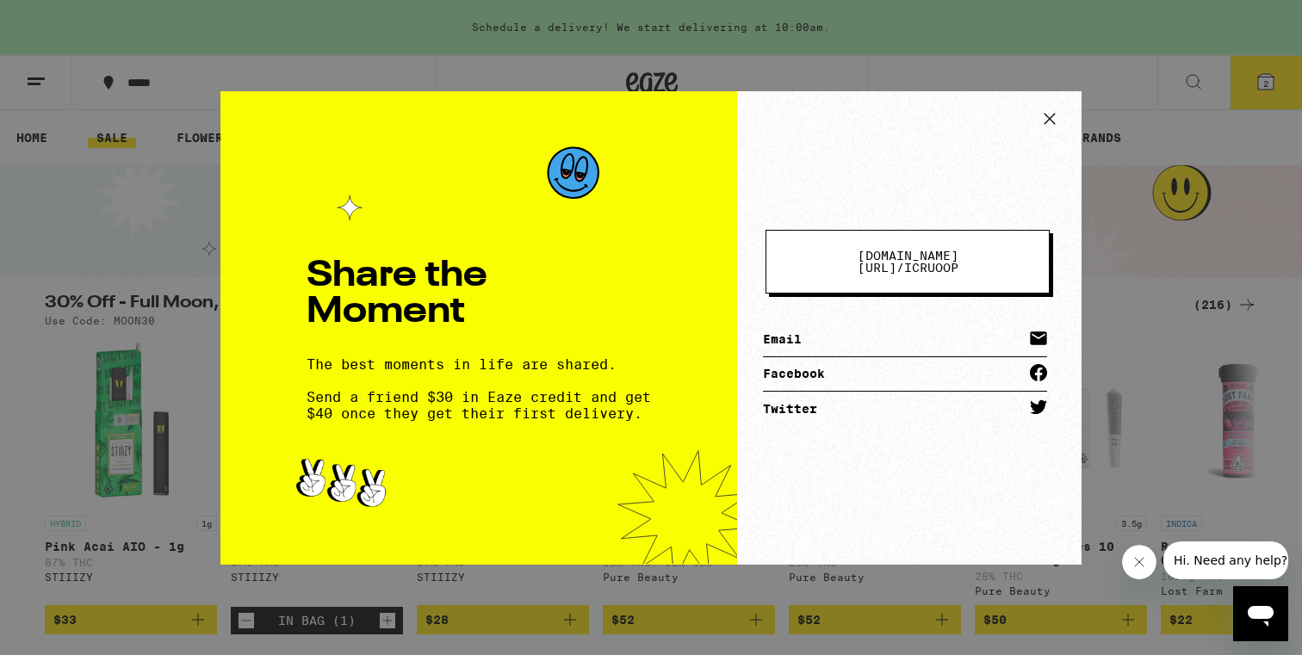
click at [1051, 115] on icon at bounding box center [1050, 119] width 26 height 26
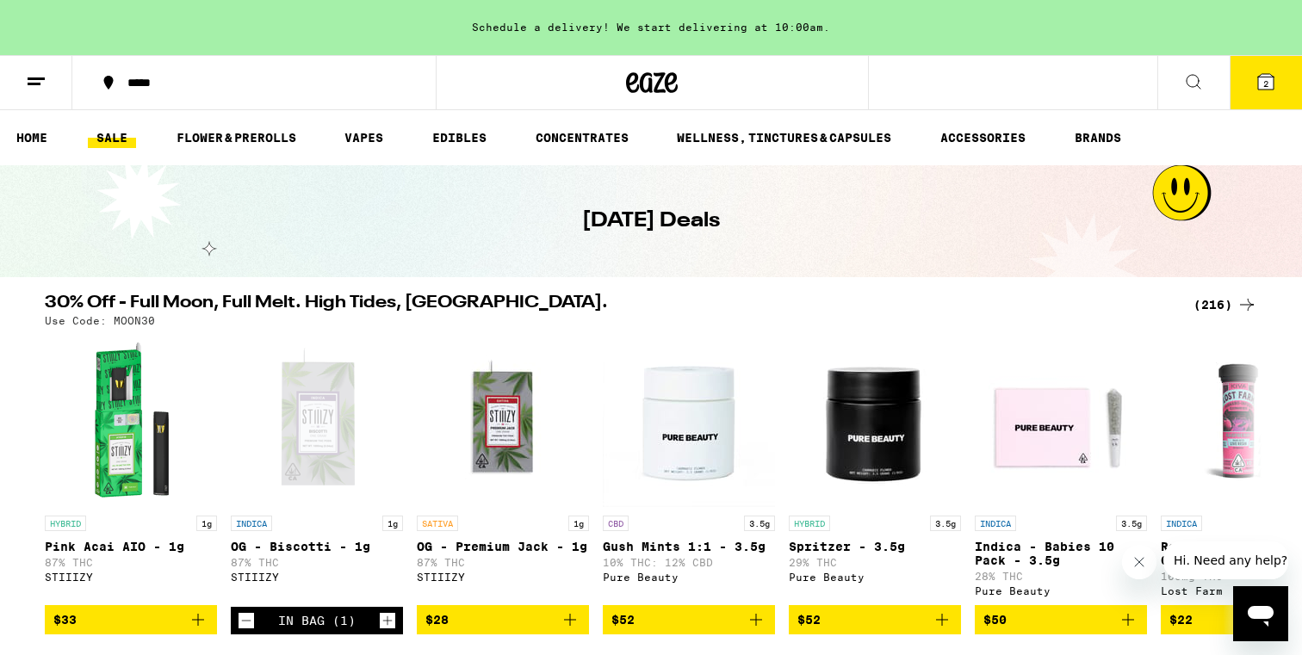
click at [47, 82] on button at bounding box center [36, 83] width 72 height 54
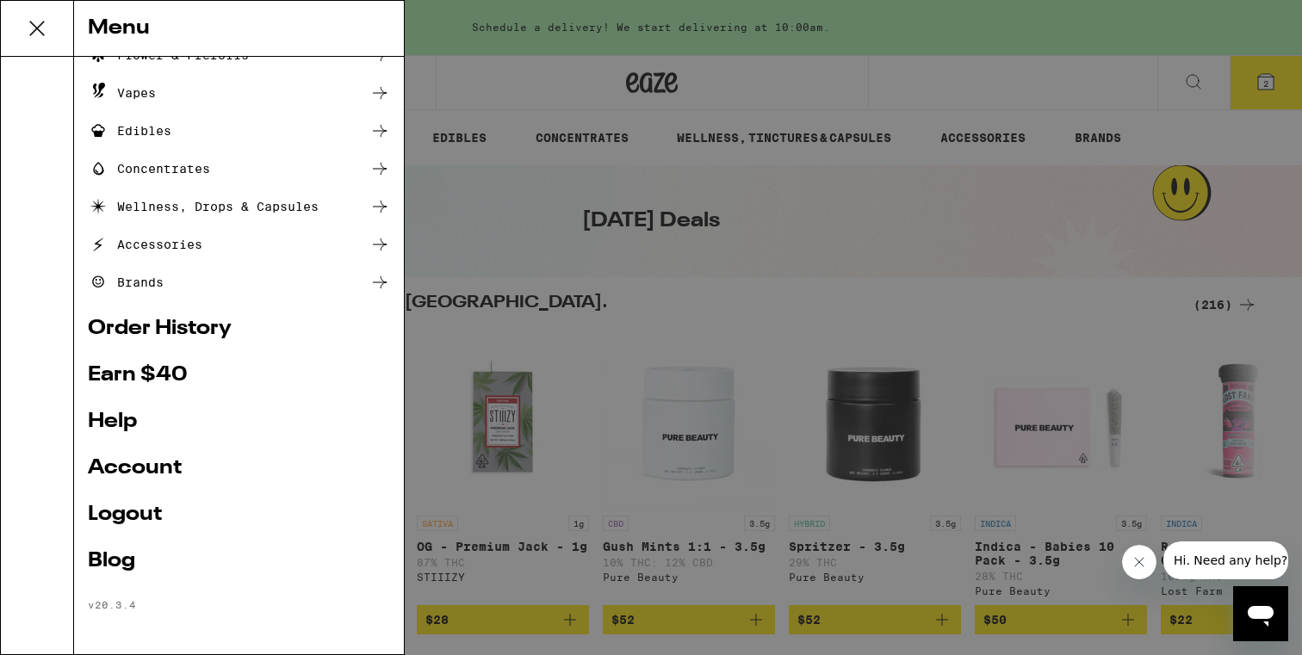
click at [198, 320] on link "Order History" at bounding box center [239, 329] width 302 height 21
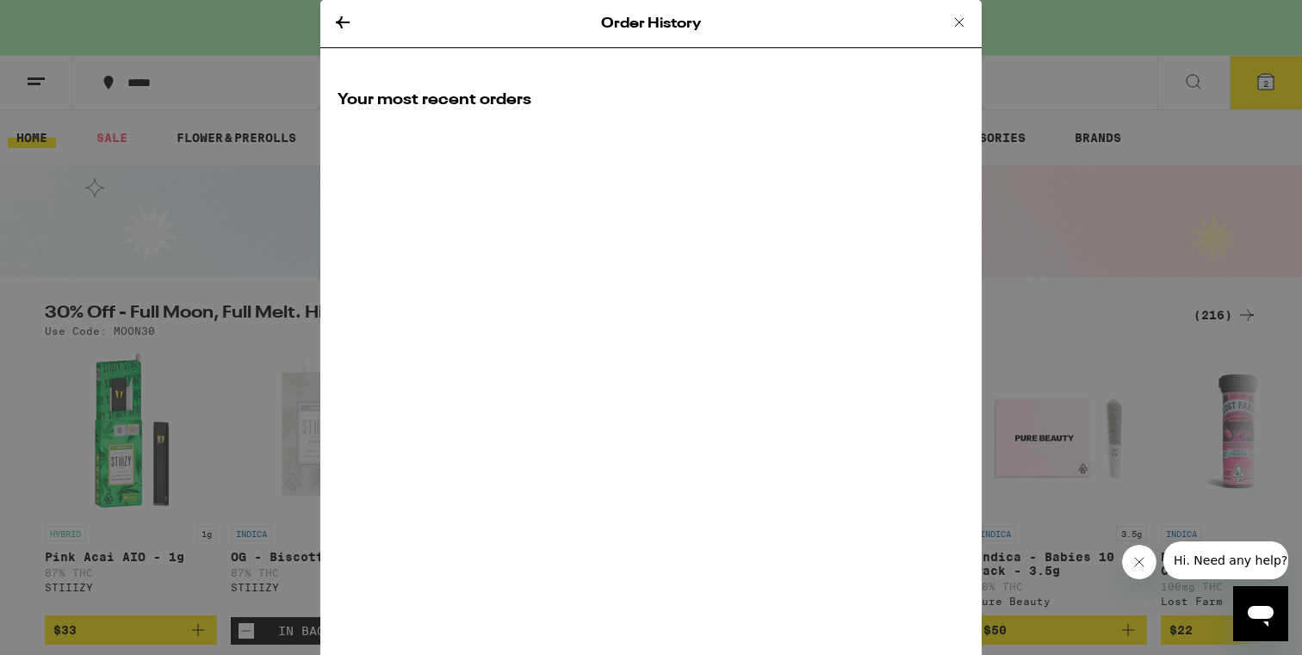
click at [508, 106] on h2 "Your most recent orders" at bounding box center [651, 101] width 627 height 22
click at [339, 20] on icon at bounding box center [343, 22] width 14 height 12
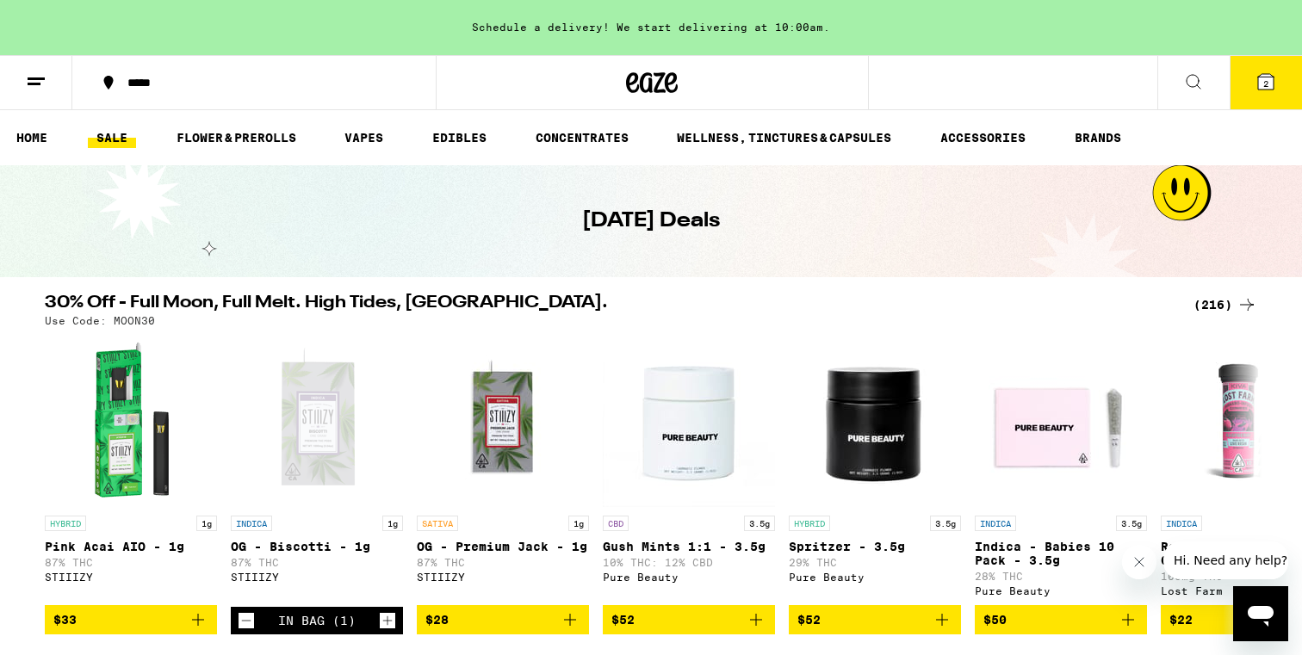
click at [21, 79] on button at bounding box center [36, 83] width 72 height 54
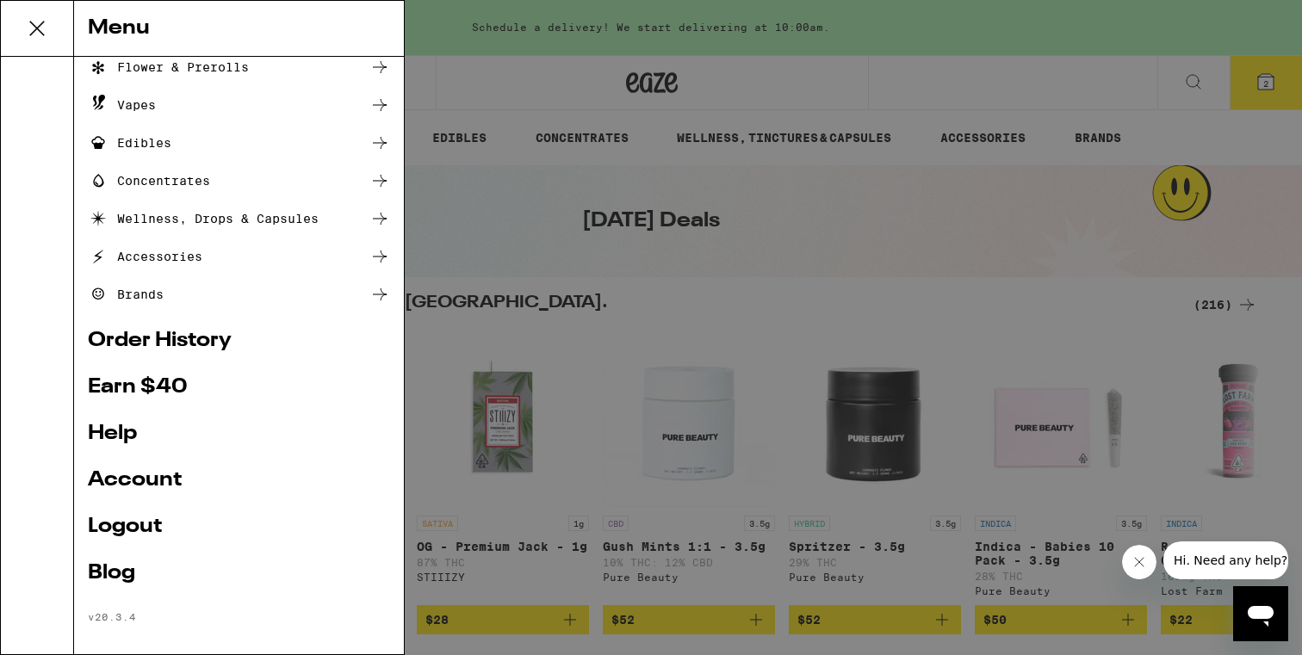
scroll to position [136, 0]
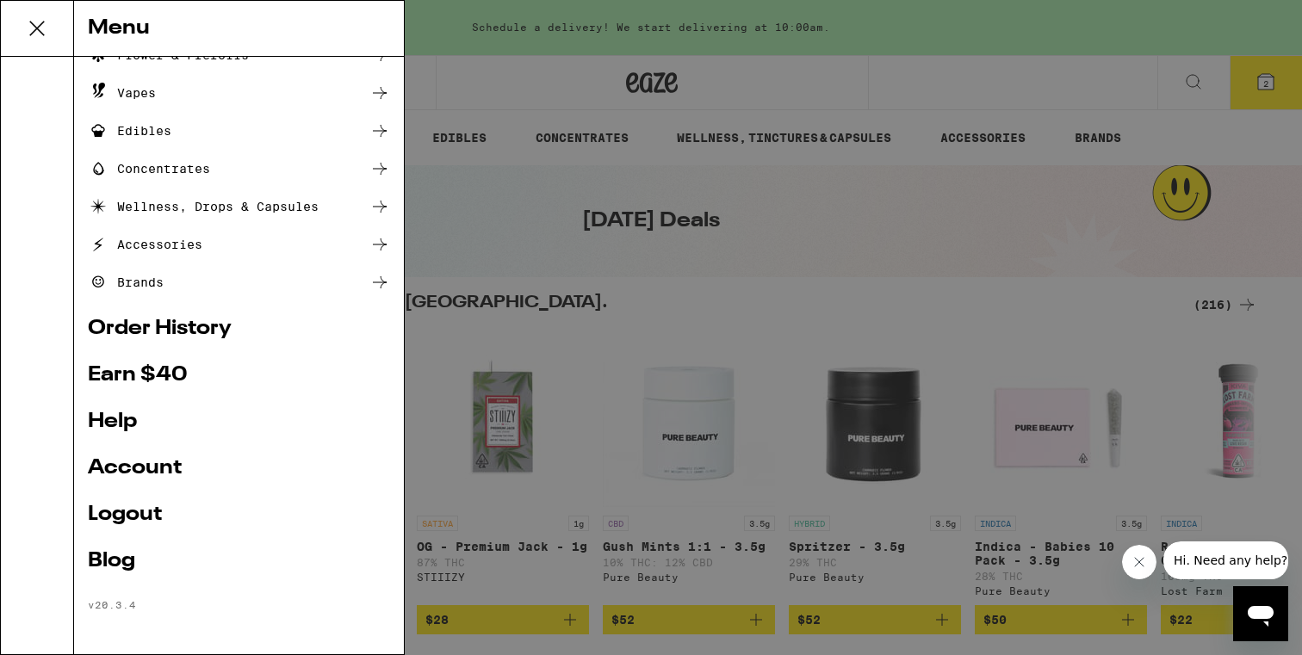
click at [133, 468] on link "Account" at bounding box center [239, 468] width 302 height 21
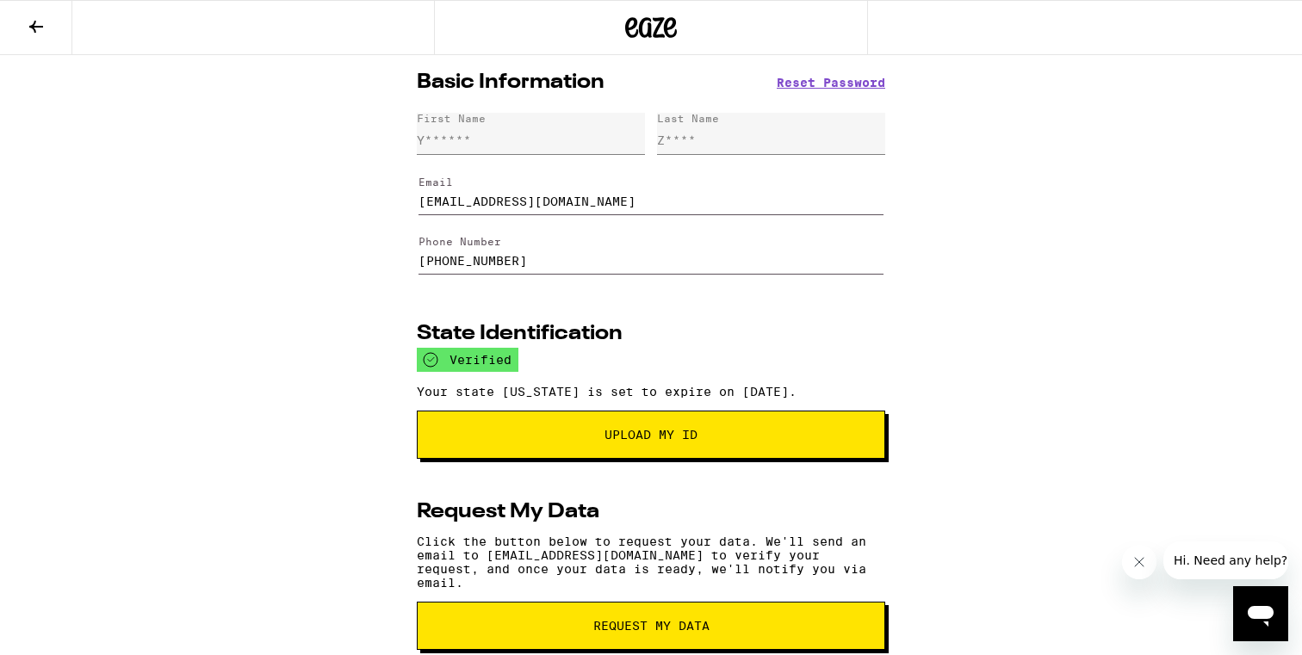
click at [40, 36] on button at bounding box center [36, 28] width 72 height 54
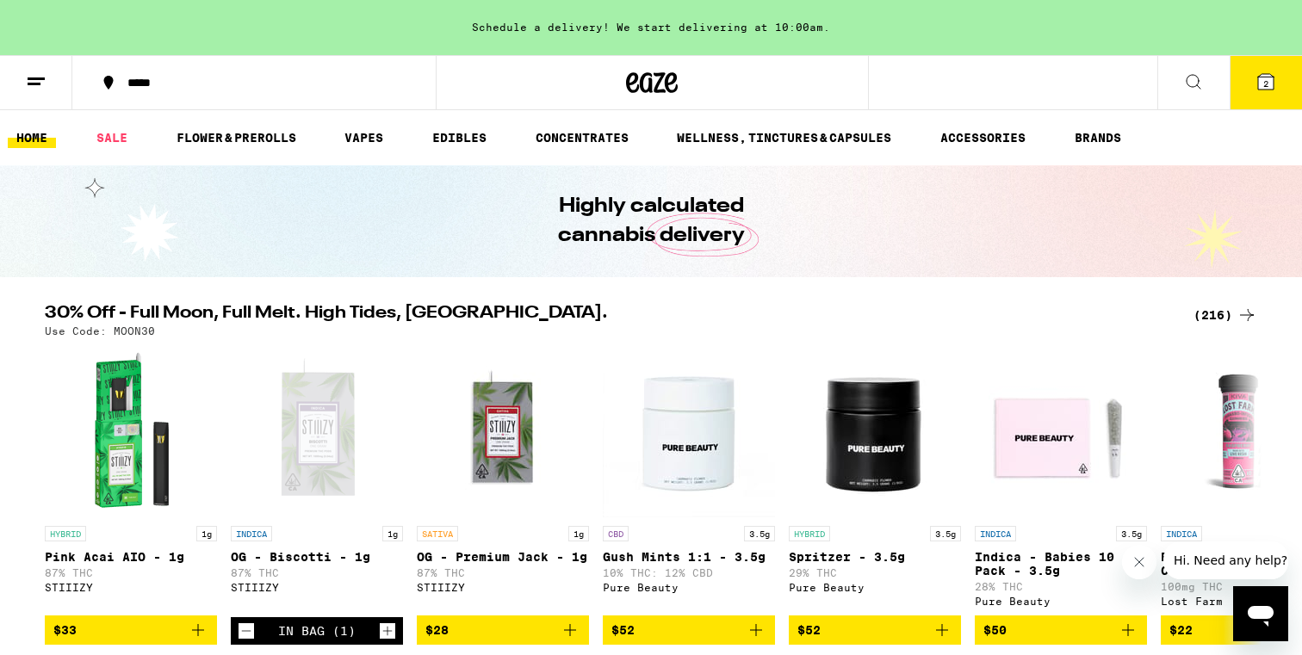
click at [34, 78] on line at bounding box center [36, 78] width 17 height 0
